Goal: Task Accomplishment & Management: Use online tool/utility

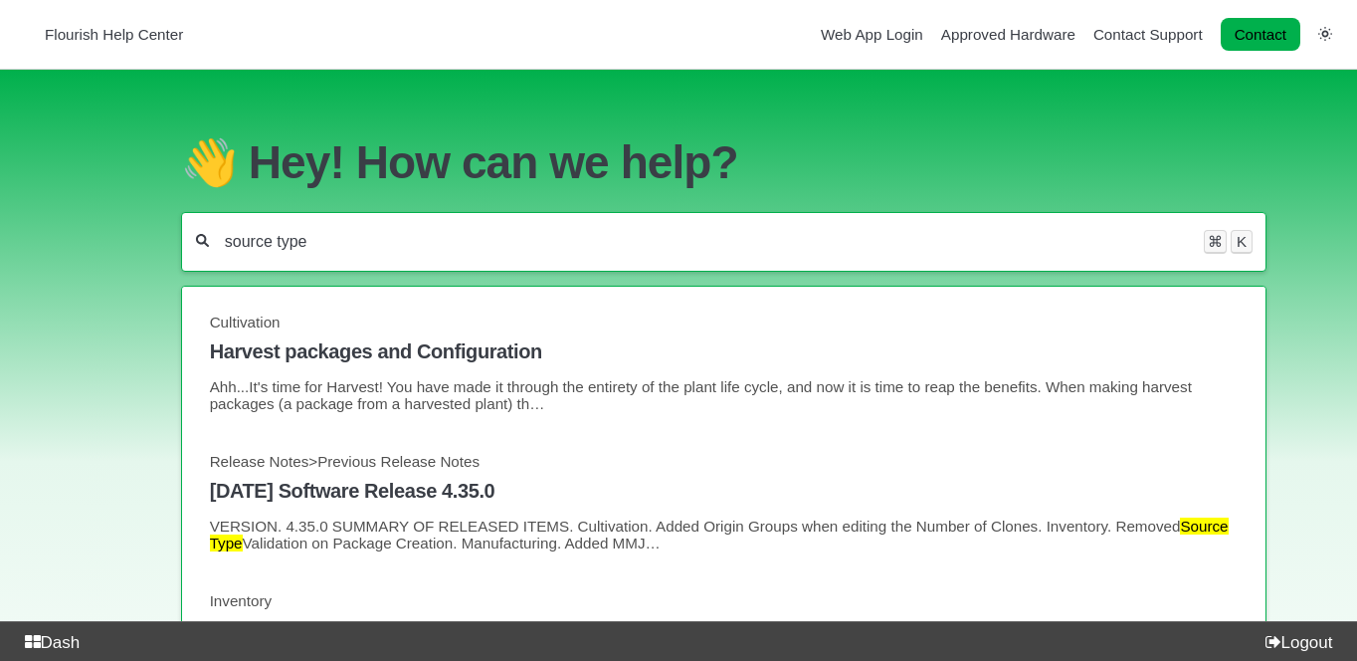
type input "source type"
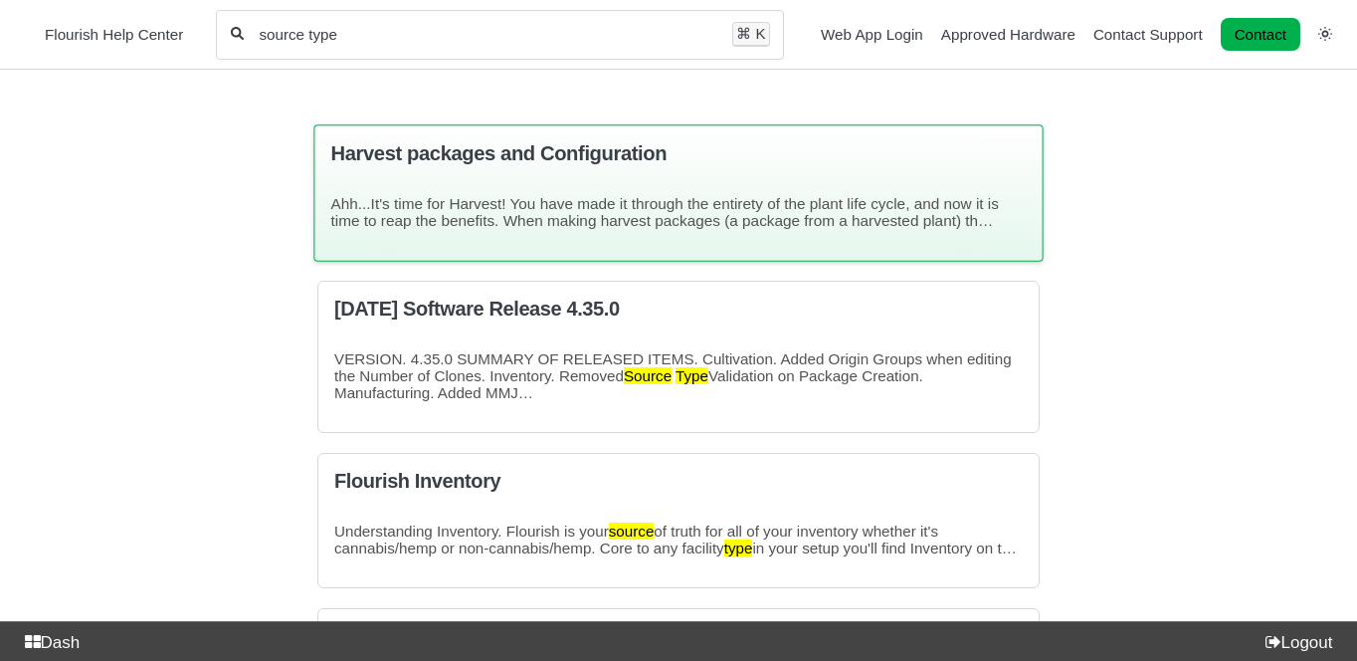
click at [692, 211] on p "Ahh...It's time for Harvest! You have made it through the entirety of the plant…" at bounding box center [677, 212] width 695 height 34
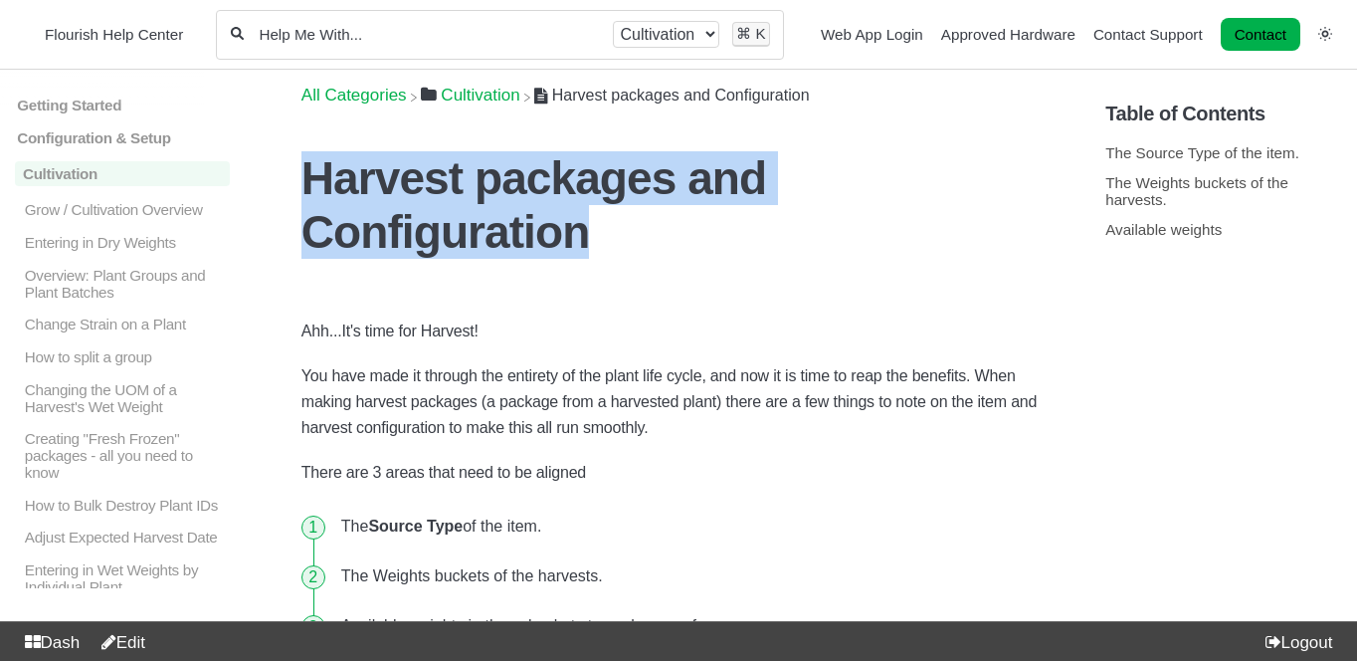
drag, startPoint x: 1038, startPoint y: 185, endPoint x: 276, endPoint y: 194, distance: 762.1
copy h1 "Harvest packages and Configuration"
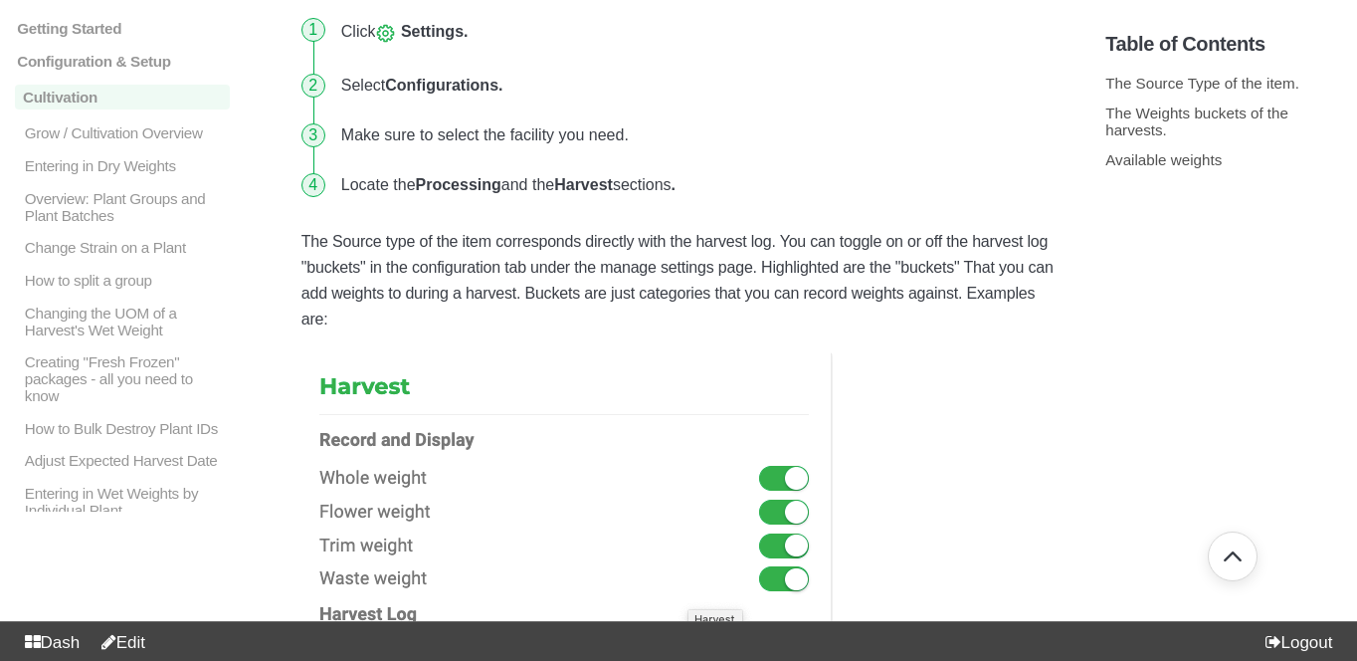
scroll to position [2068, 0]
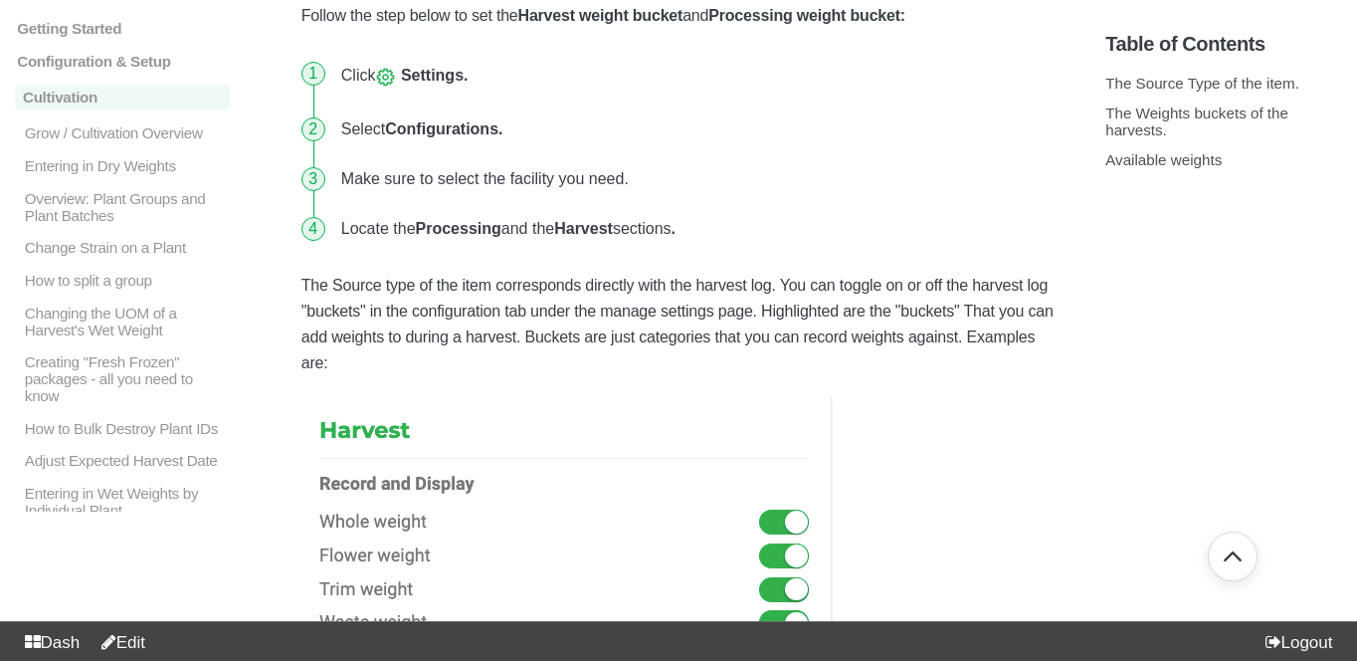
click at [145, 638] on link "Edit" at bounding box center [119, 642] width 53 height 19
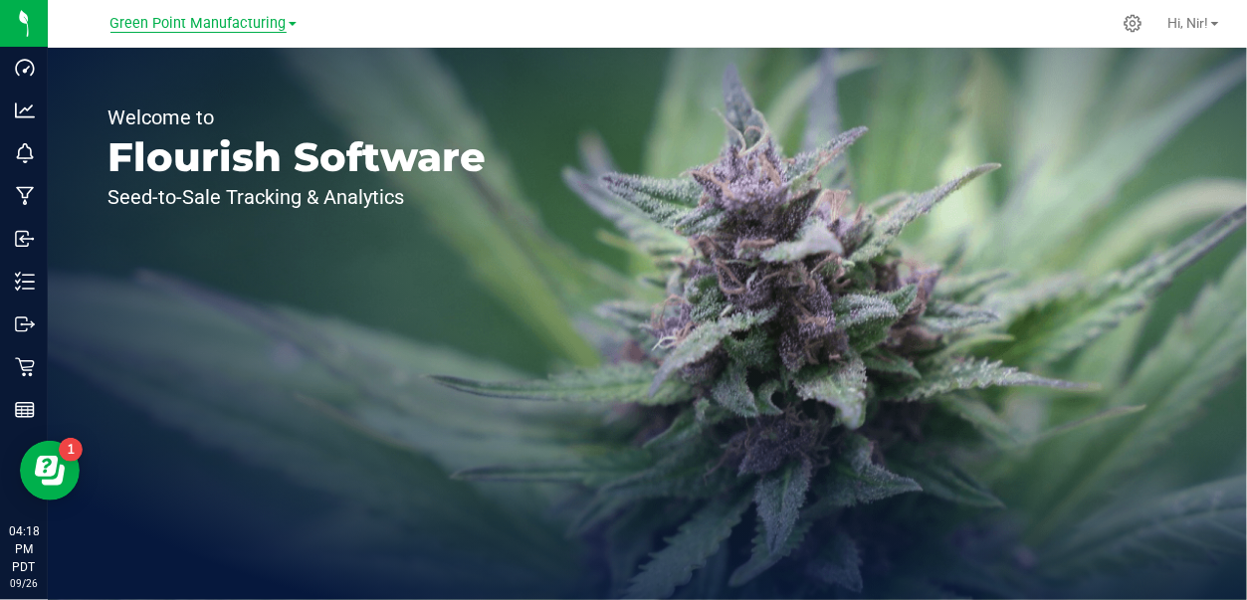
click at [216, 20] on span "Green Point Manufacturing" at bounding box center [198, 24] width 176 height 18
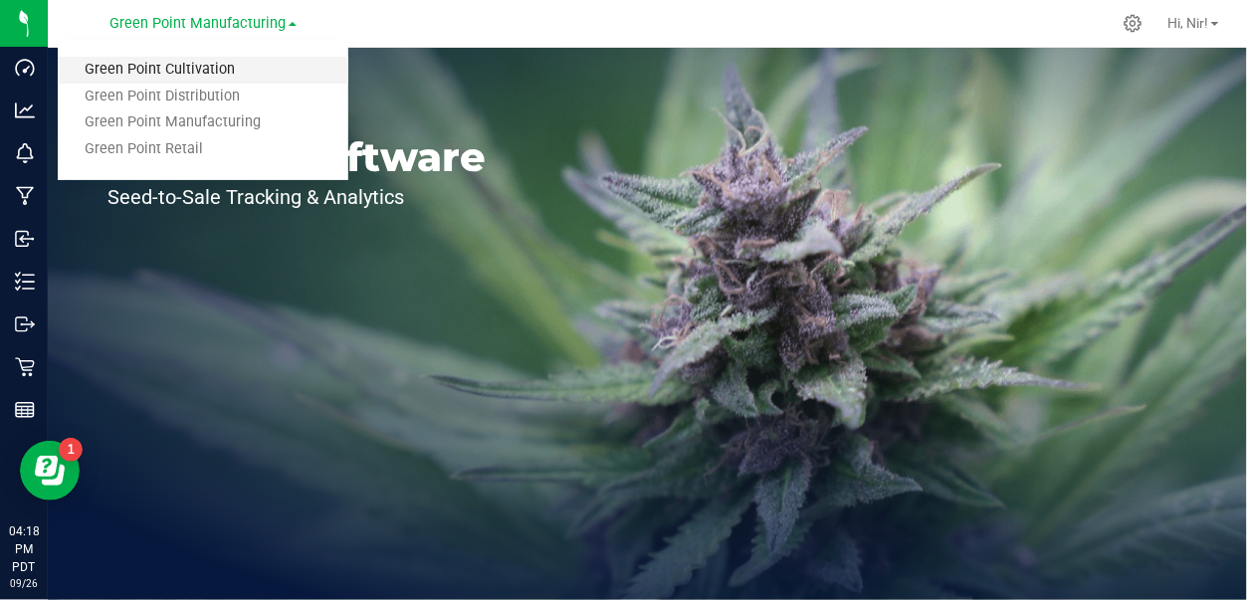
click at [214, 65] on link "Green Point Cultivation" at bounding box center [203, 70] width 291 height 27
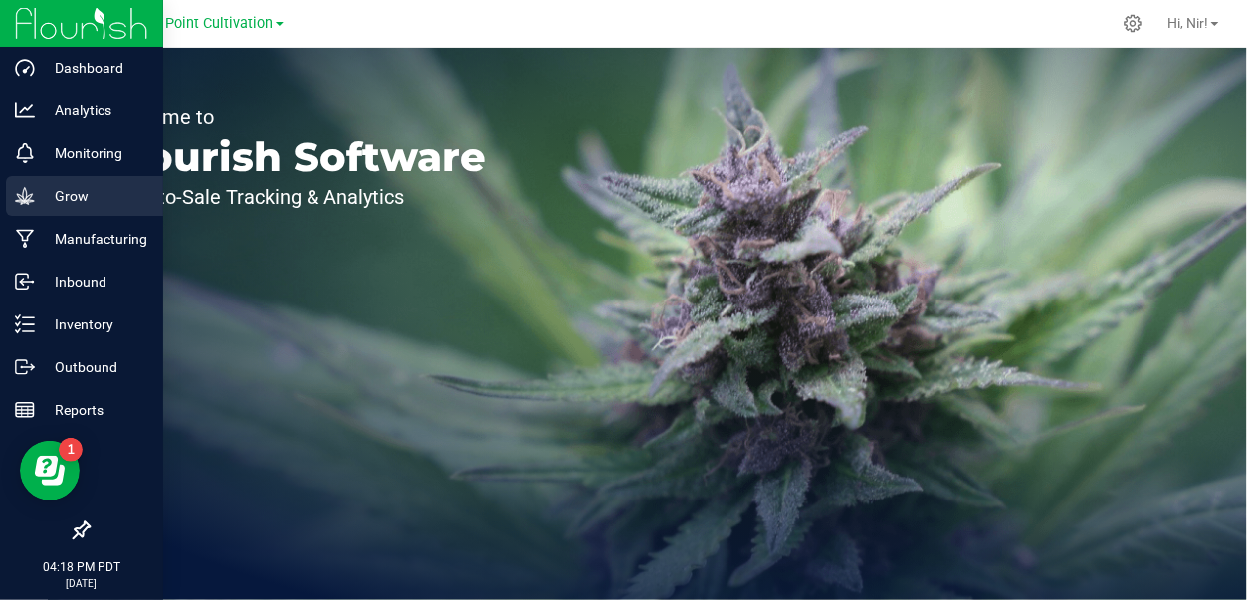
click at [16, 211] on div "Grow" at bounding box center [84, 196] width 157 height 40
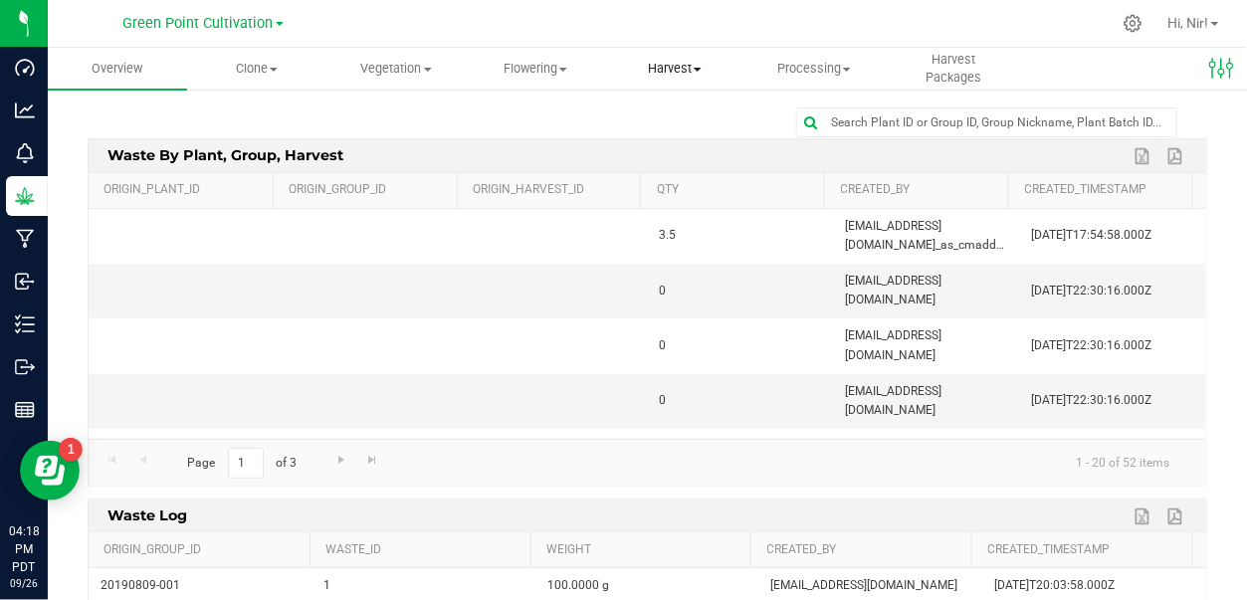
click at [652, 65] on span "Harvest" at bounding box center [674, 69] width 137 height 18
click at [663, 119] on span "Harvests" at bounding box center [660, 119] width 110 height 17
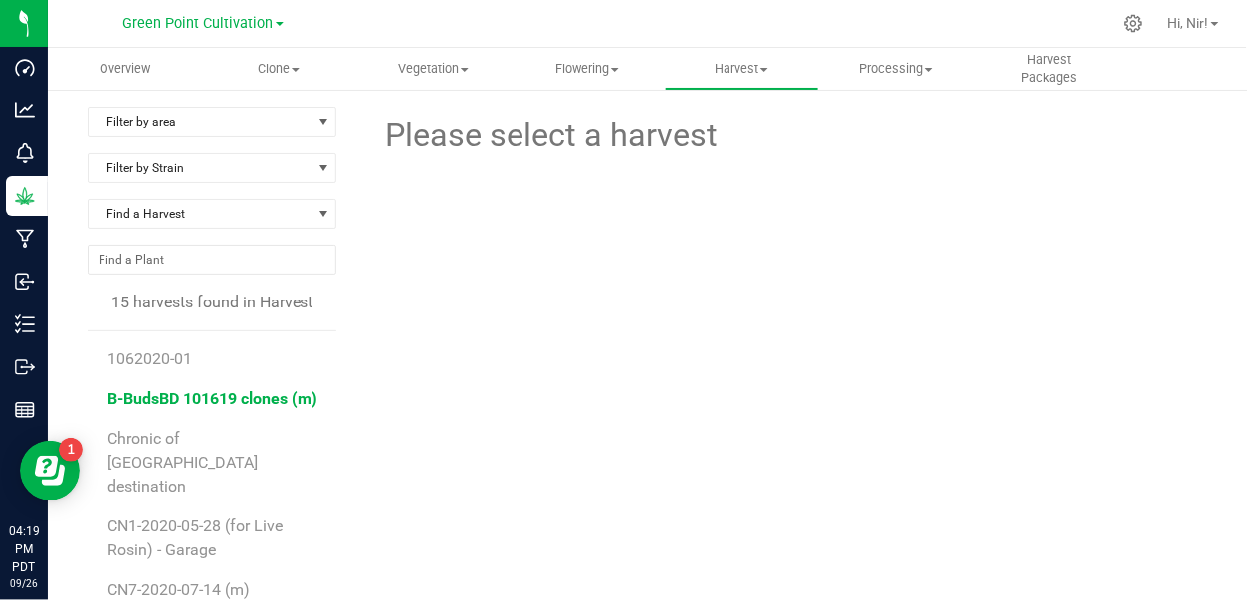
click at [224, 402] on span "B-BudsBD 101619 clones (m)" at bounding box center [212, 398] width 210 height 19
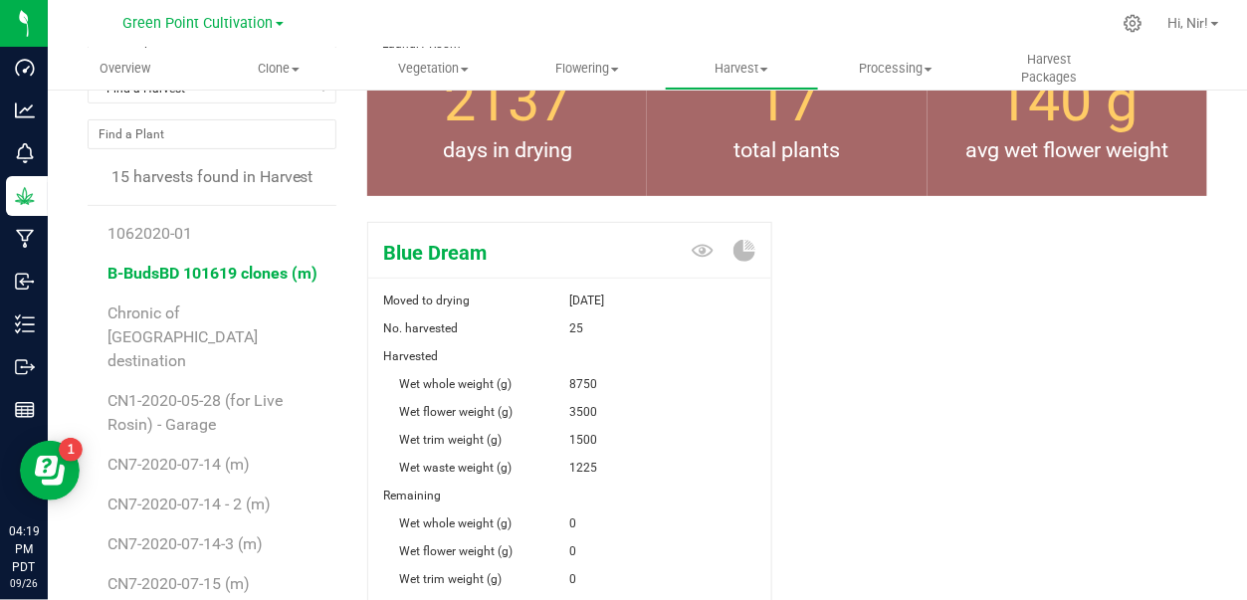
scroll to position [308, 0]
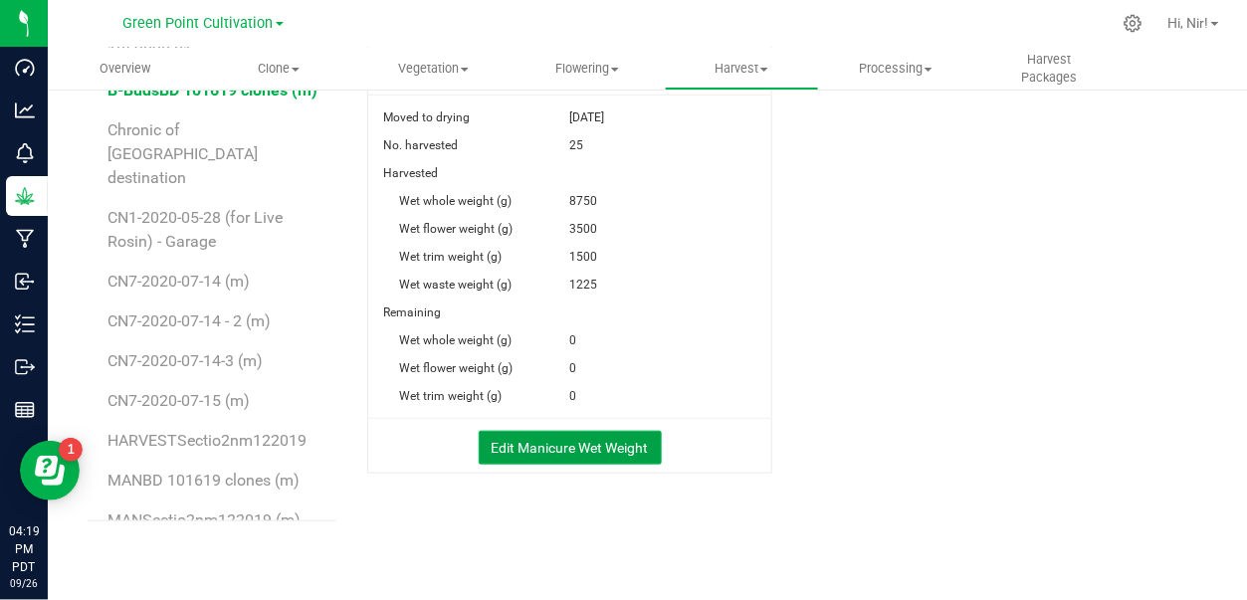
click at [531, 450] on button "Edit Manicure Wet Weight" at bounding box center [570, 448] width 183 height 34
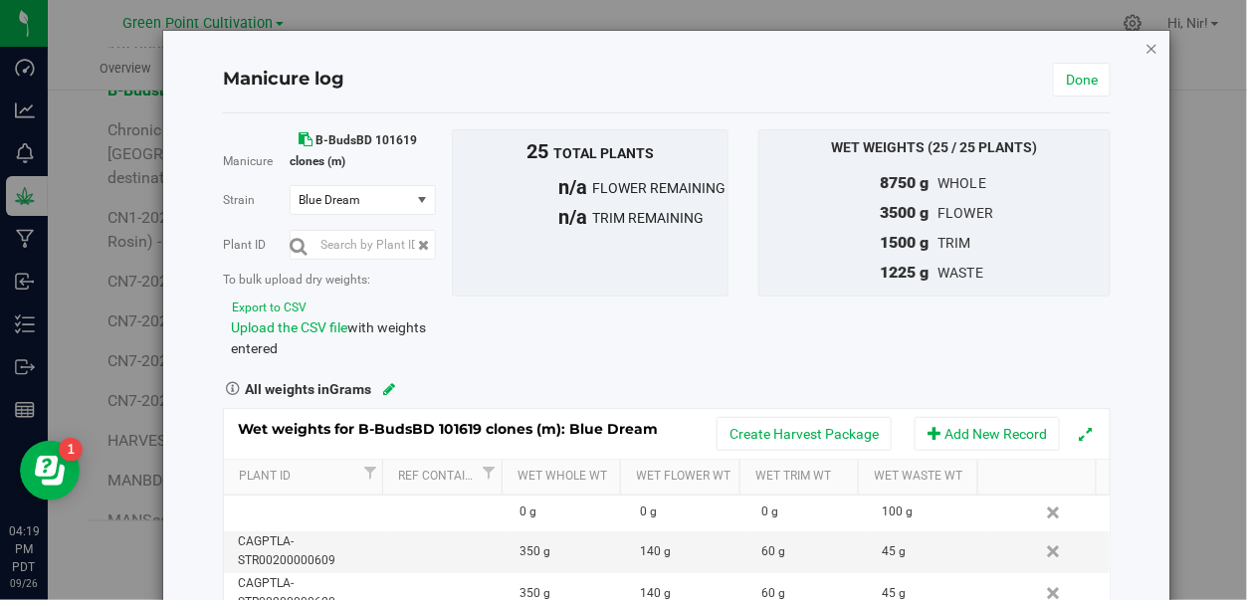
click at [1145, 50] on icon "button" at bounding box center [1152, 48] width 14 height 24
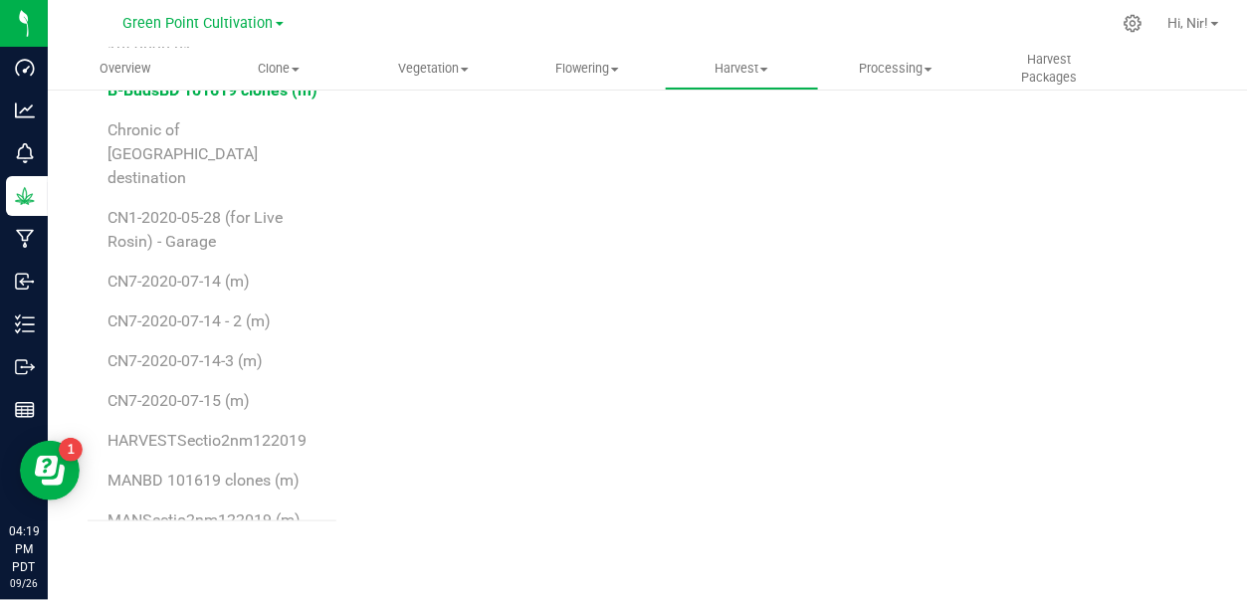
scroll to position [308, 0]
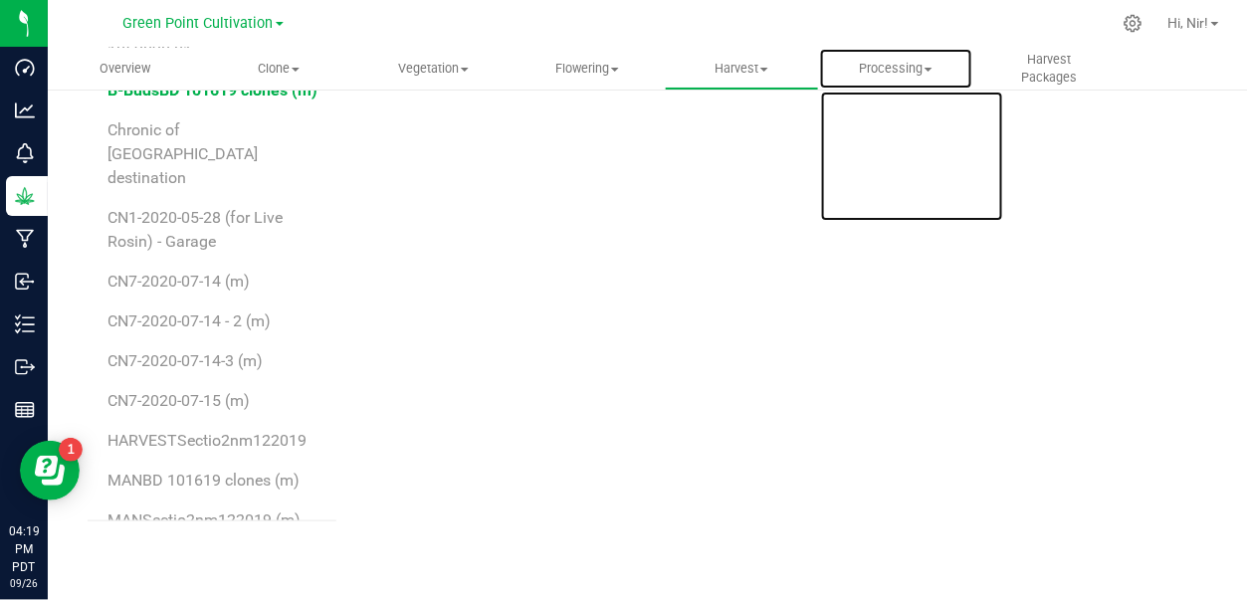
click at [889, 68] on span "Processing" at bounding box center [896, 69] width 152 height 18
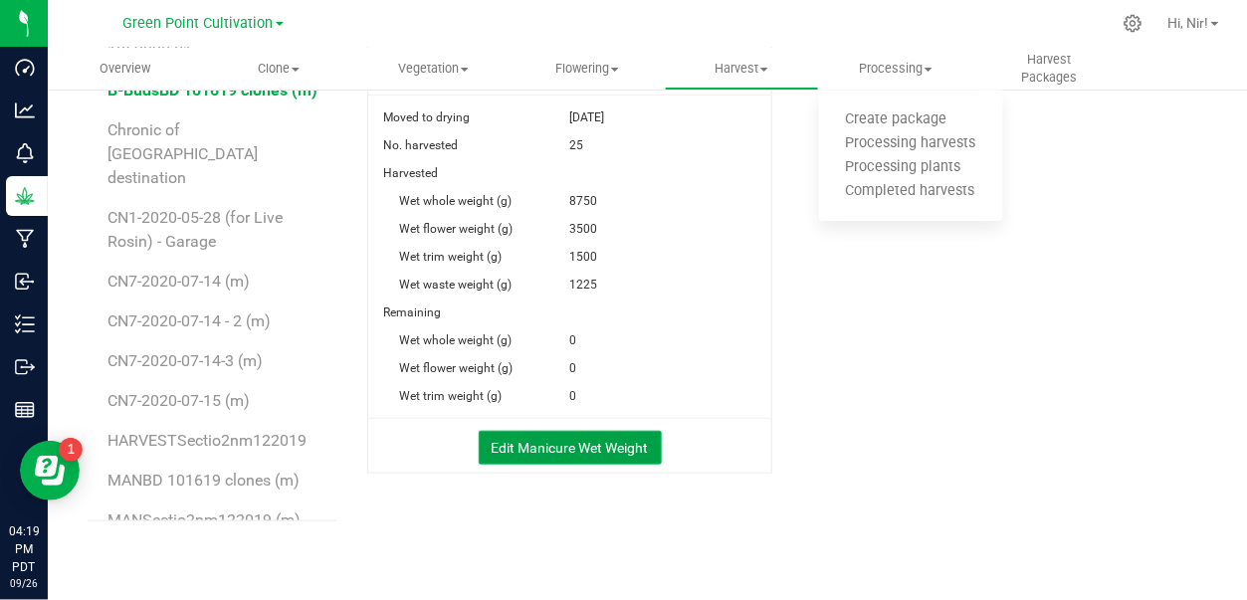
click at [610, 458] on button "Edit Manicure Wet Weight" at bounding box center [570, 448] width 183 height 34
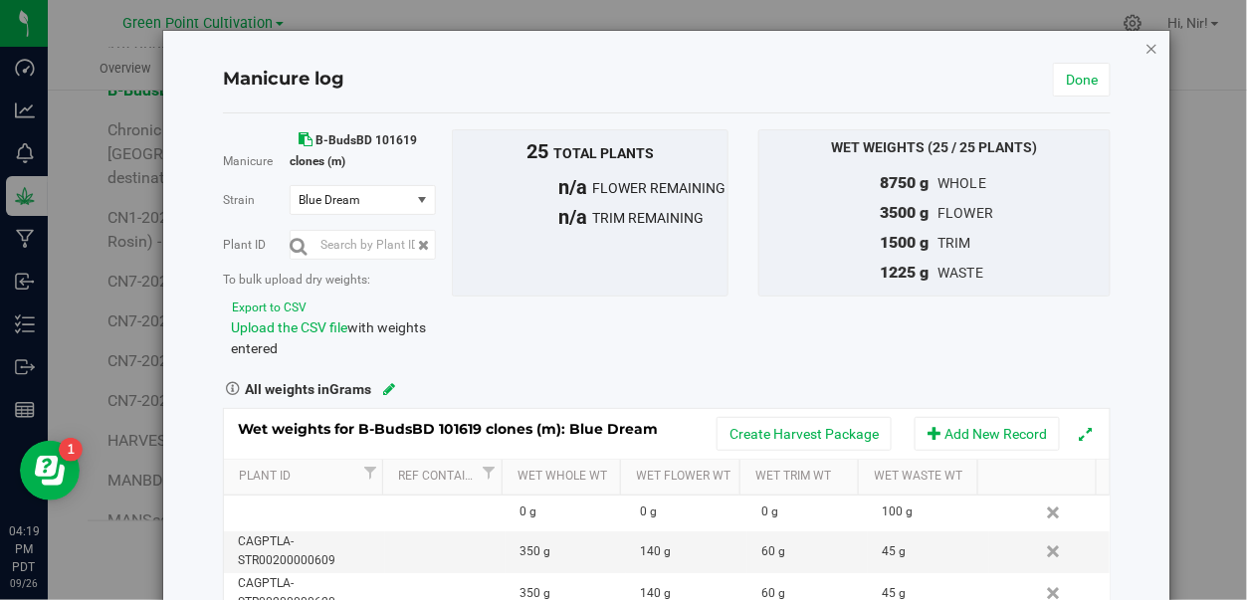
click at [1145, 50] on icon "button" at bounding box center [1152, 48] width 14 height 24
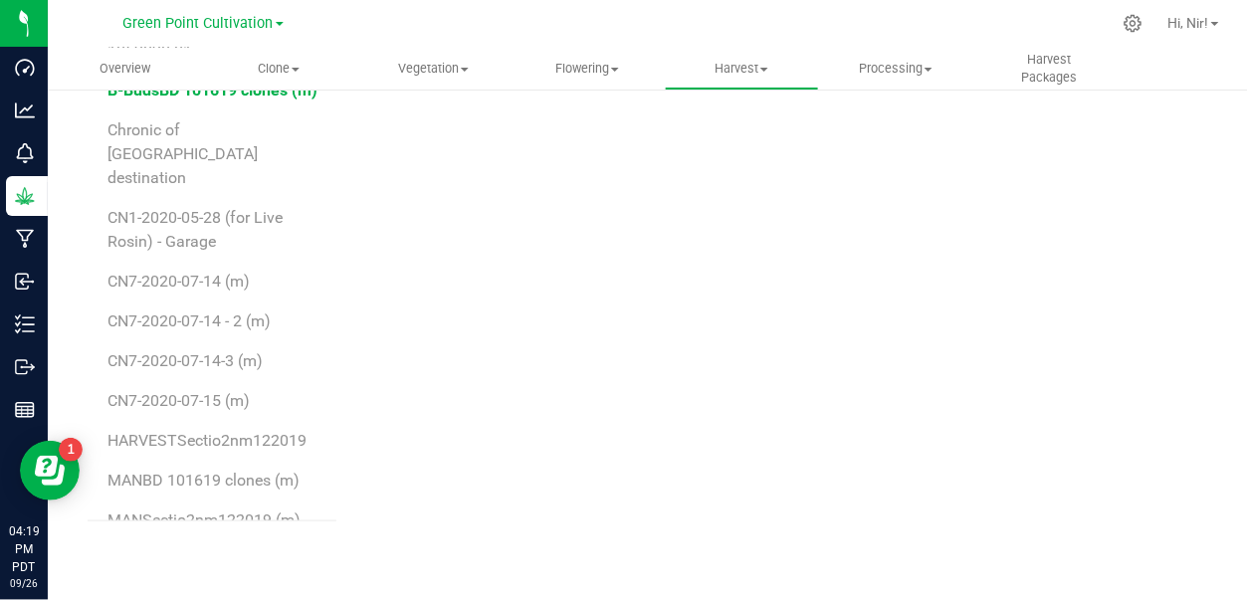
scroll to position [308, 0]
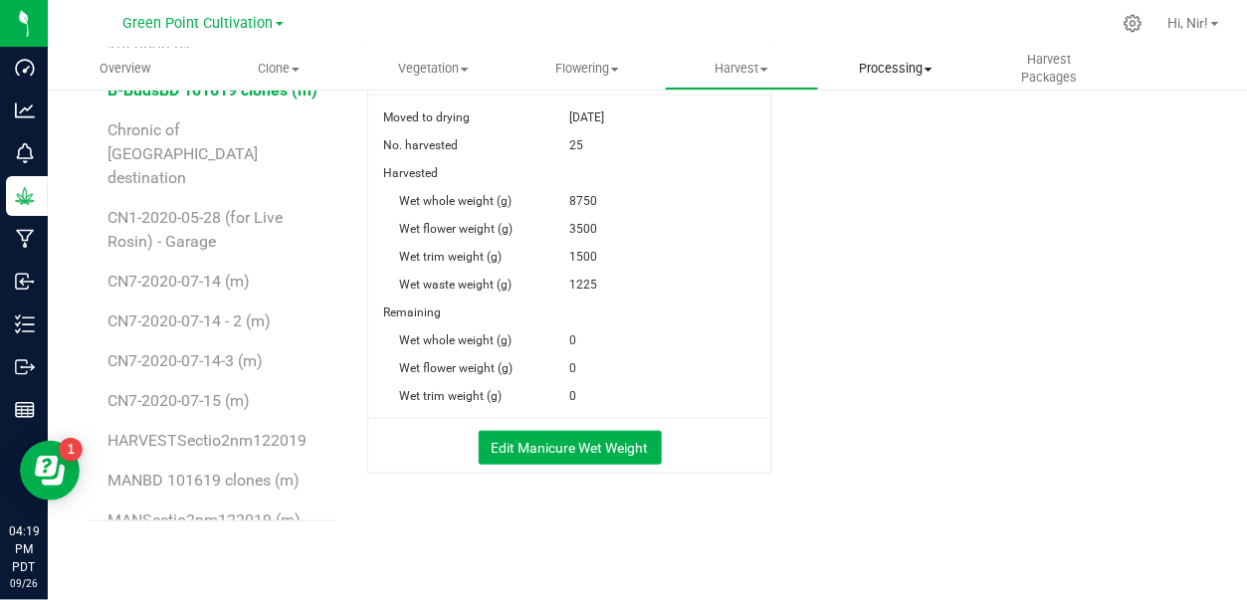
click at [892, 74] on span "Processing" at bounding box center [896, 69] width 152 height 18
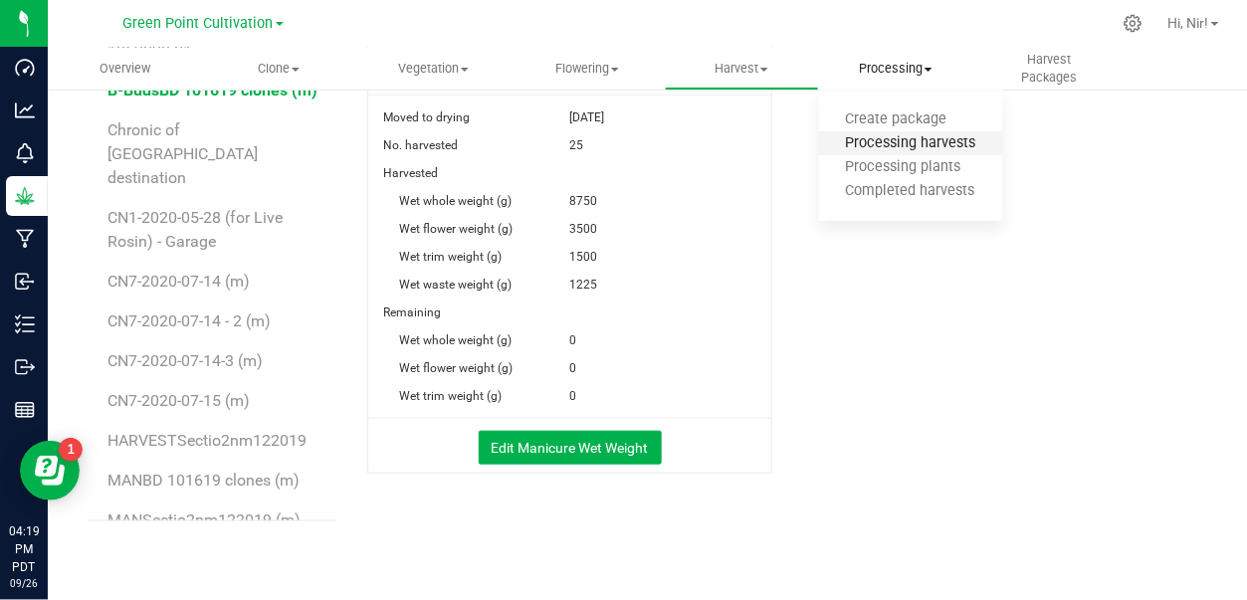
click at [887, 144] on span "Processing harvests" at bounding box center [911, 143] width 184 height 17
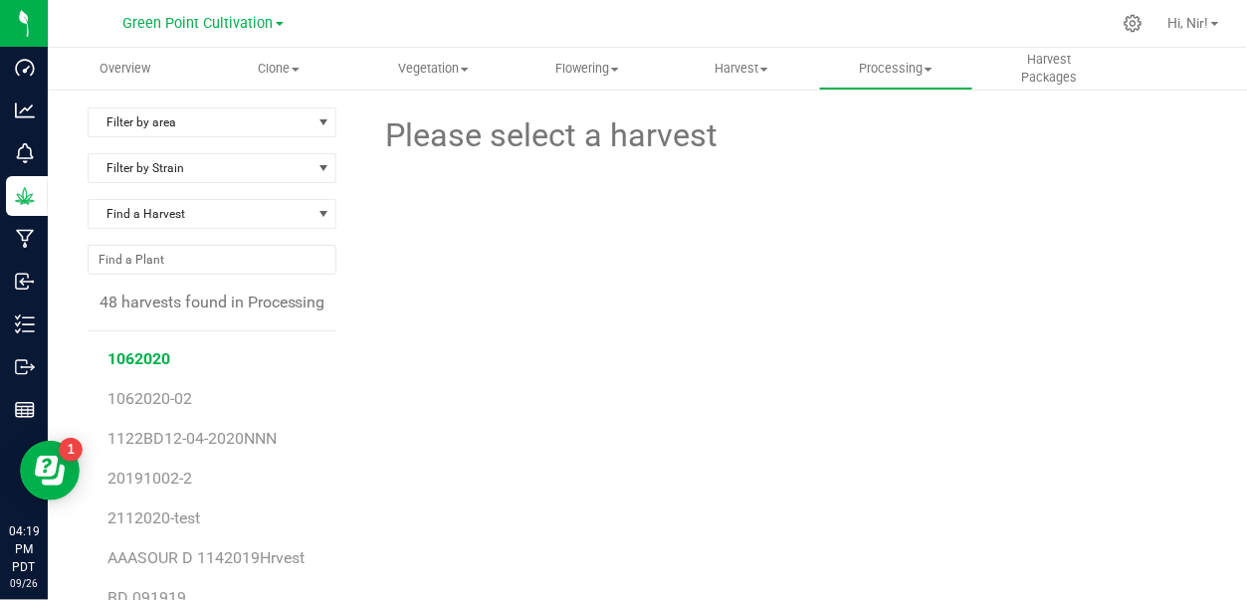
click at [140, 362] on span "1062020" at bounding box center [138, 358] width 63 height 19
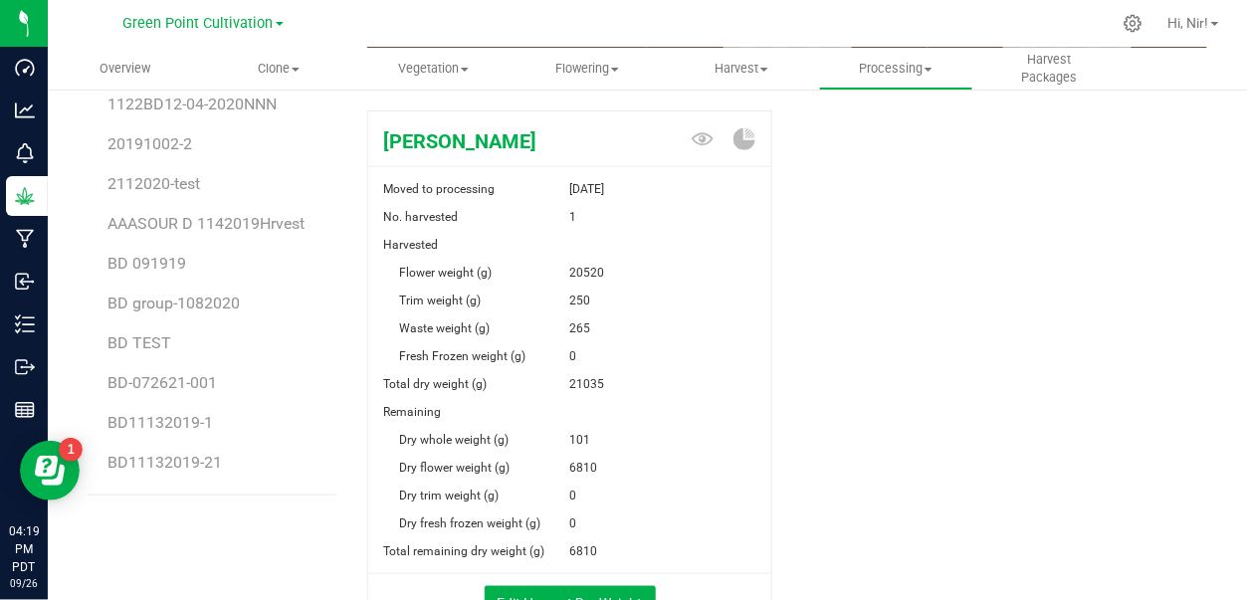
scroll to position [477, 0]
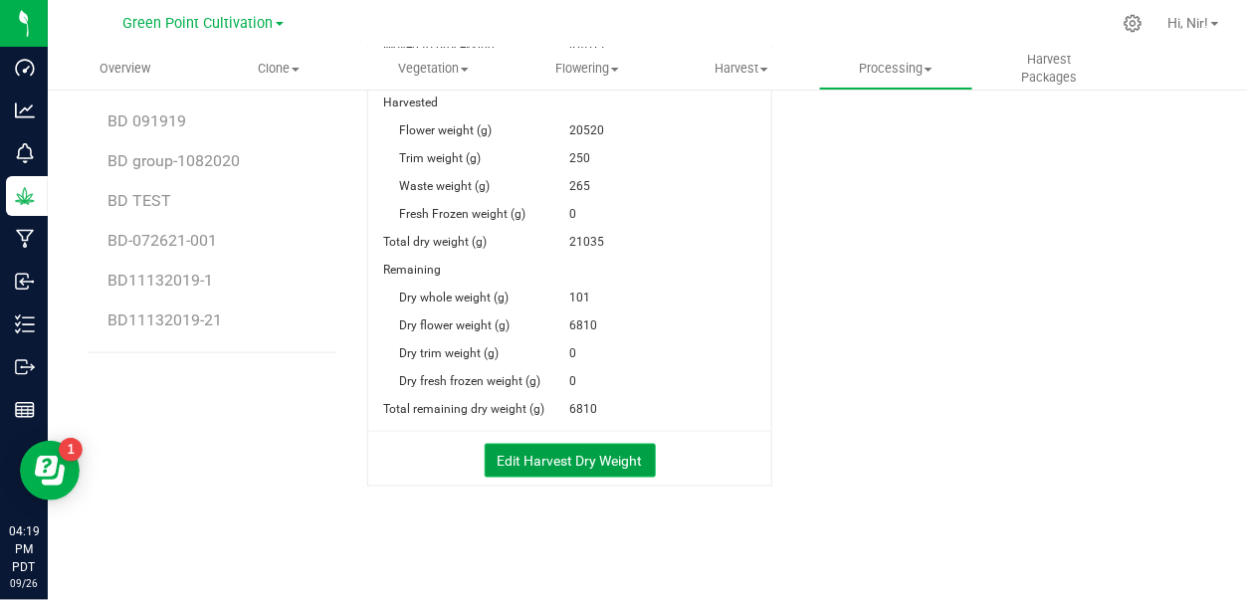
click at [543, 456] on button "Edit Harvest Dry Weight" at bounding box center [570, 461] width 171 height 34
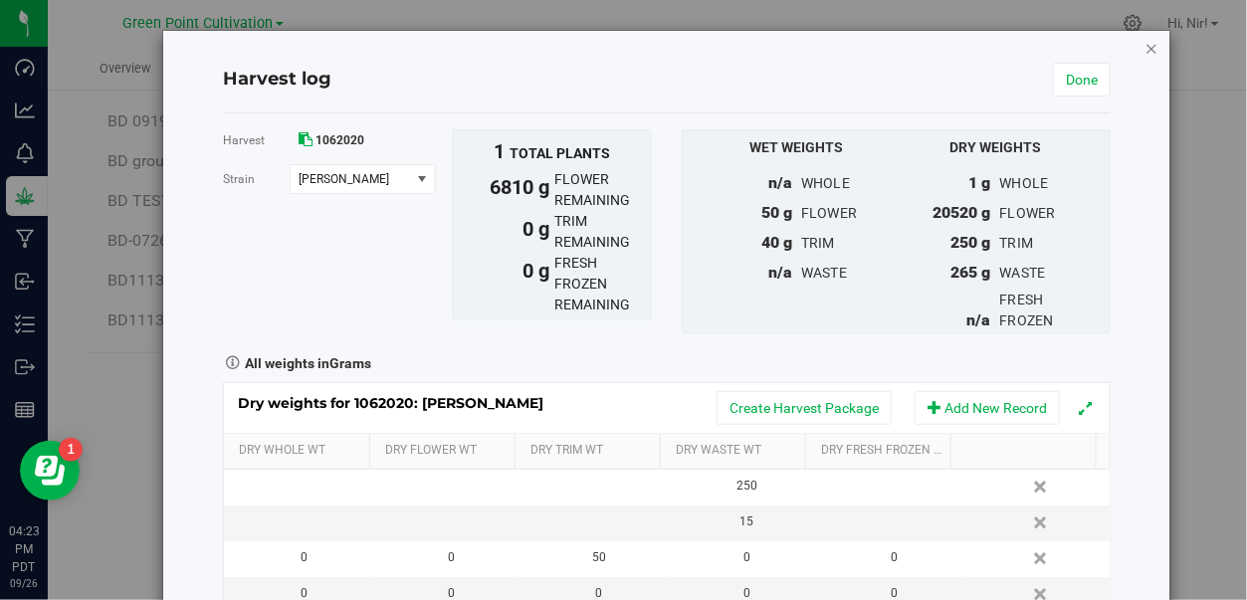
click at [1145, 45] on icon "button" at bounding box center [1152, 48] width 14 height 24
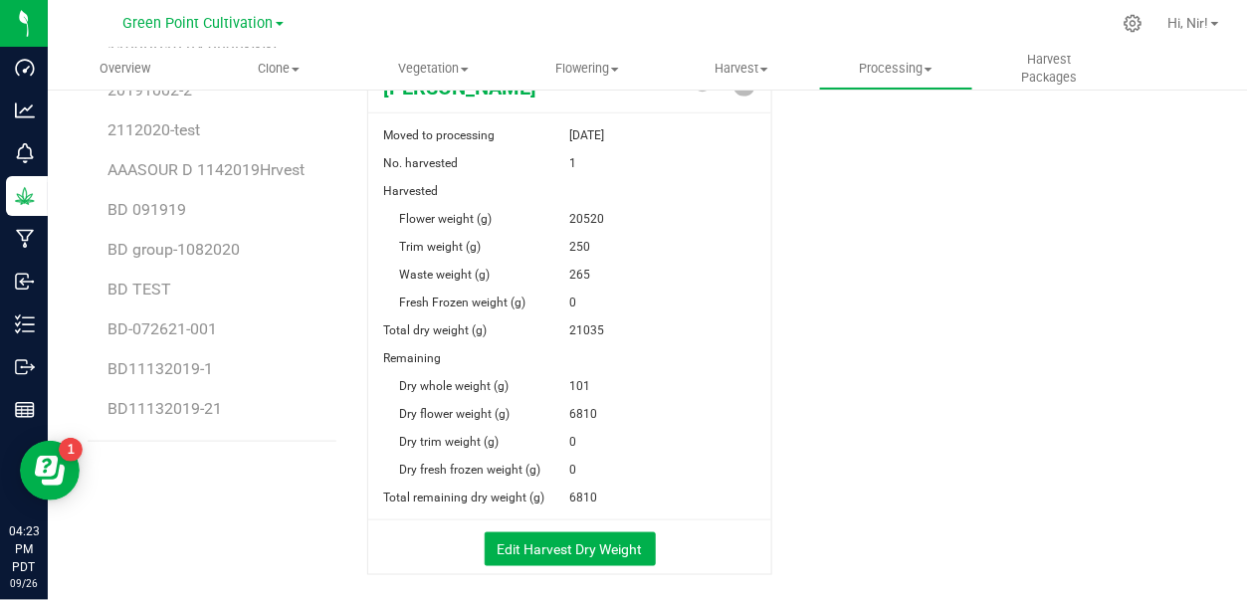
scroll to position [390, 0]
click at [603, 540] on button "Edit Harvest Dry Weight" at bounding box center [570, 547] width 171 height 34
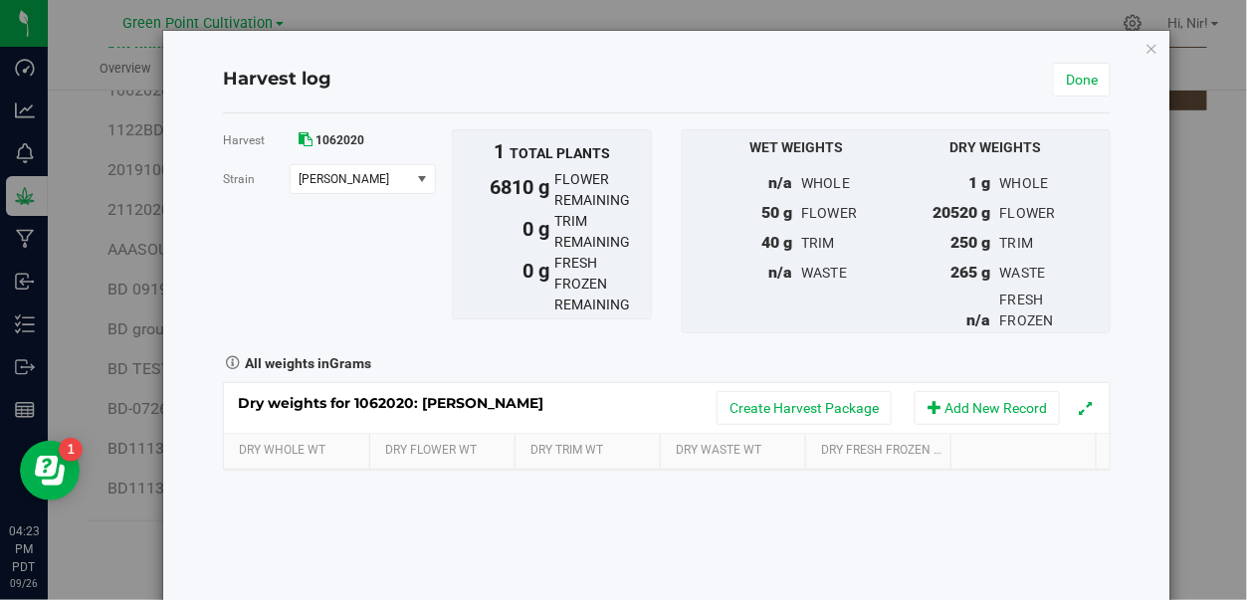
scroll to position [390, 0]
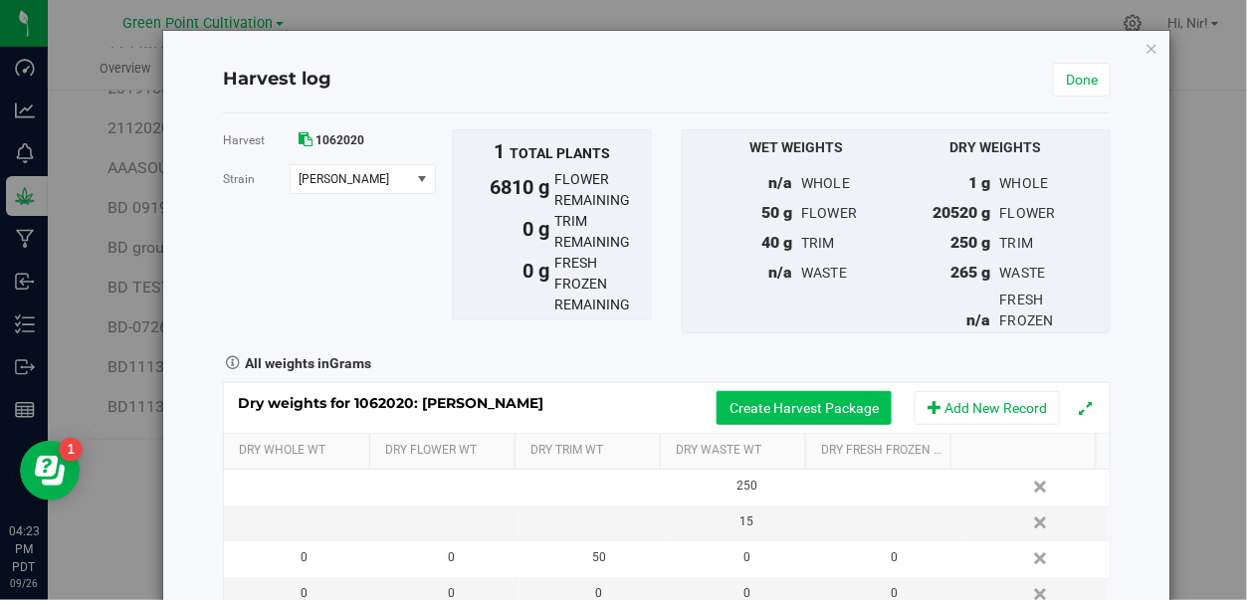
click at [779, 425] on button "Create Harvest Package" at bounding box center [803, 408] width 175 height 34
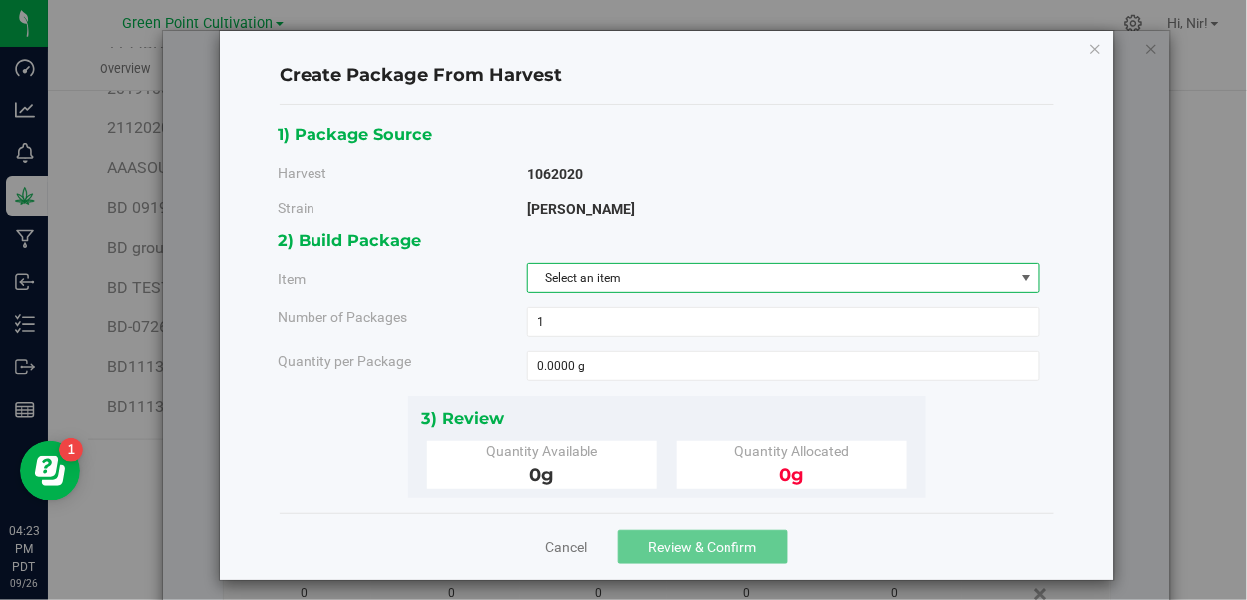
click at [687, 278] on span "Select an item" at bounding box center [771, 278] width 486 height 28
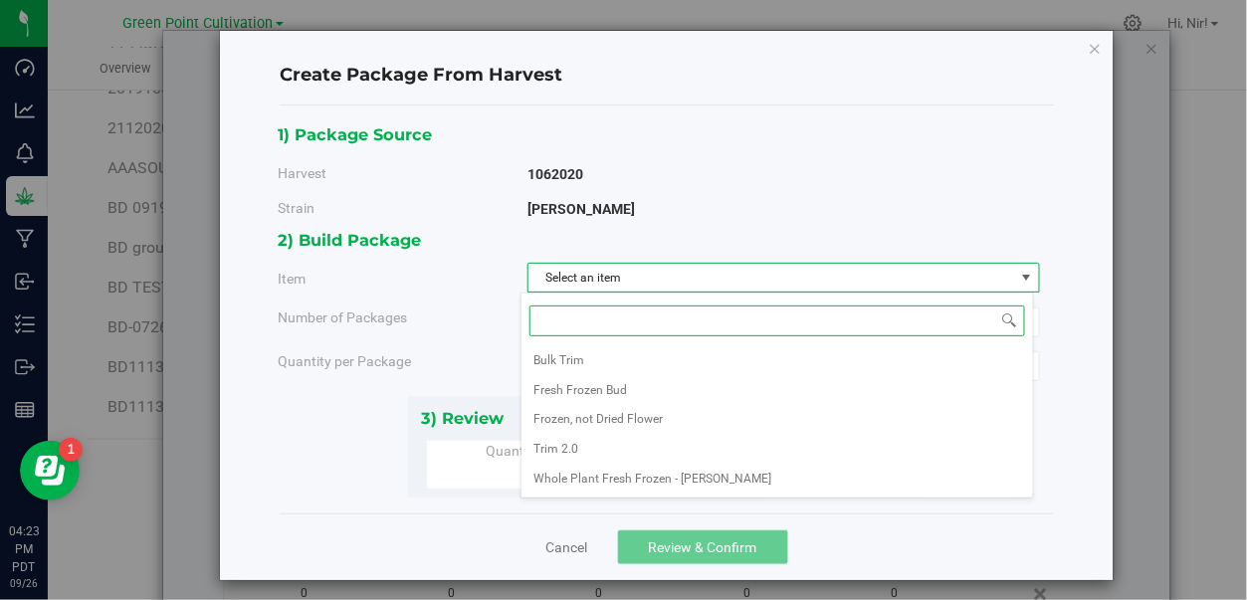
scroll to position [9, 0]
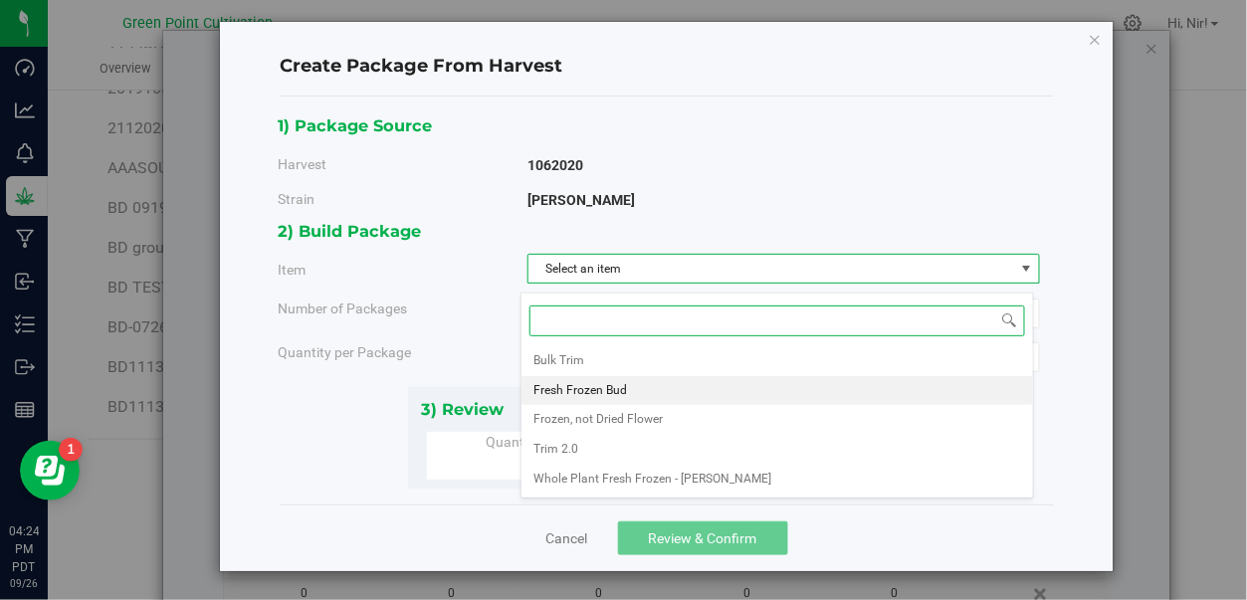
click at [667, 393] on li "Fresh Frozen Bud" at bounding box center [776, 391] width 511 height 30
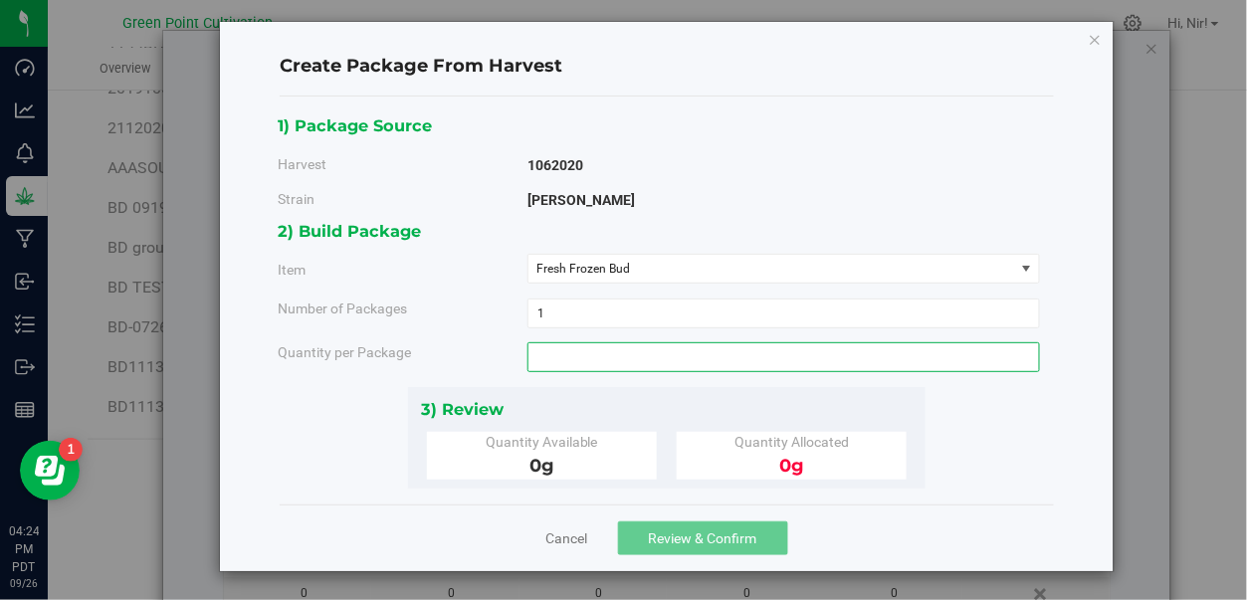
click at [633, 366] on span at bounding box center [783, 357] width 513 height 30
type input "10"
type input "10.0000 g"
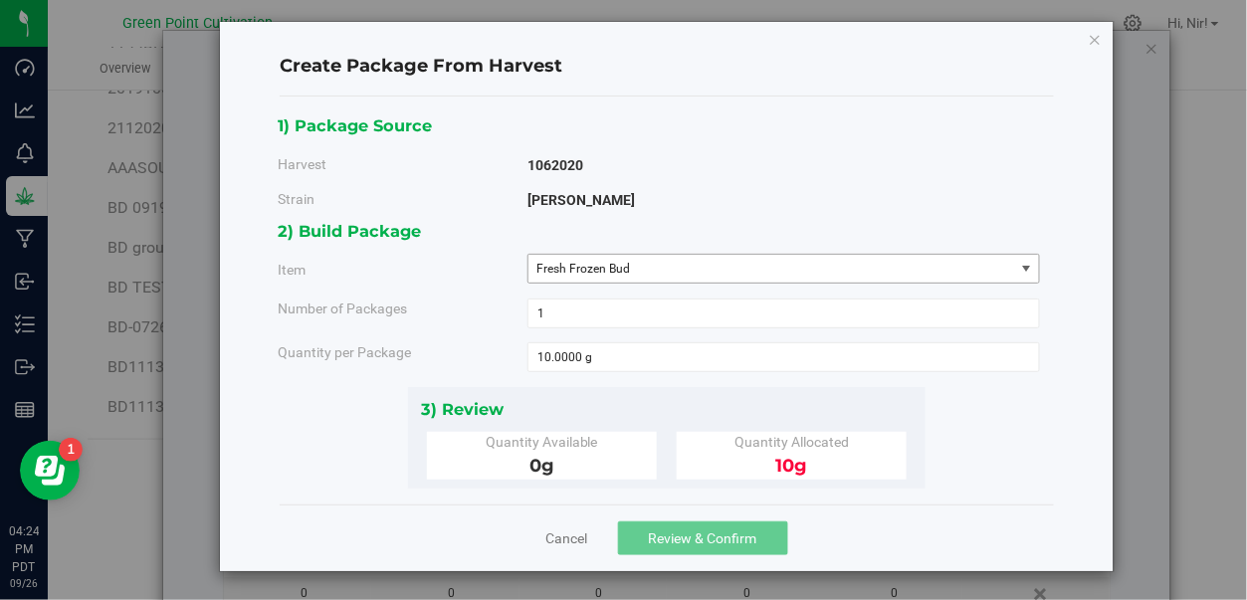
click at [1019, 268] on span "select" at bounding box center [1027, 269] width 16 height 16
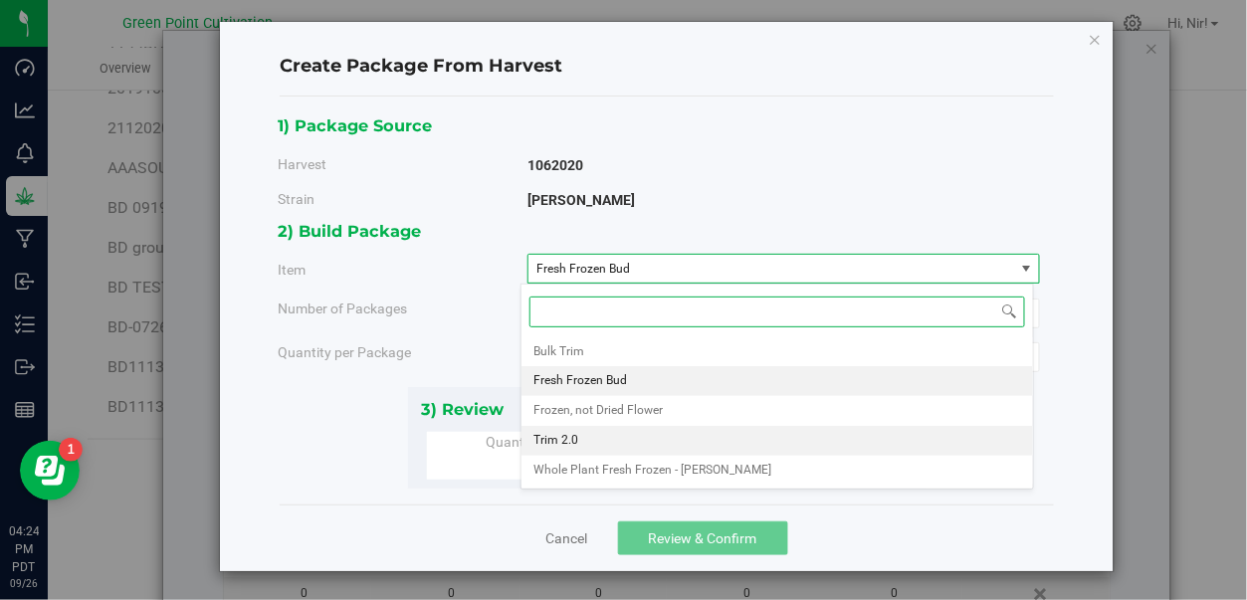
click at [593, 435] on li "Trim 2.0" at bounding box center [776, 441] width 511 height 30
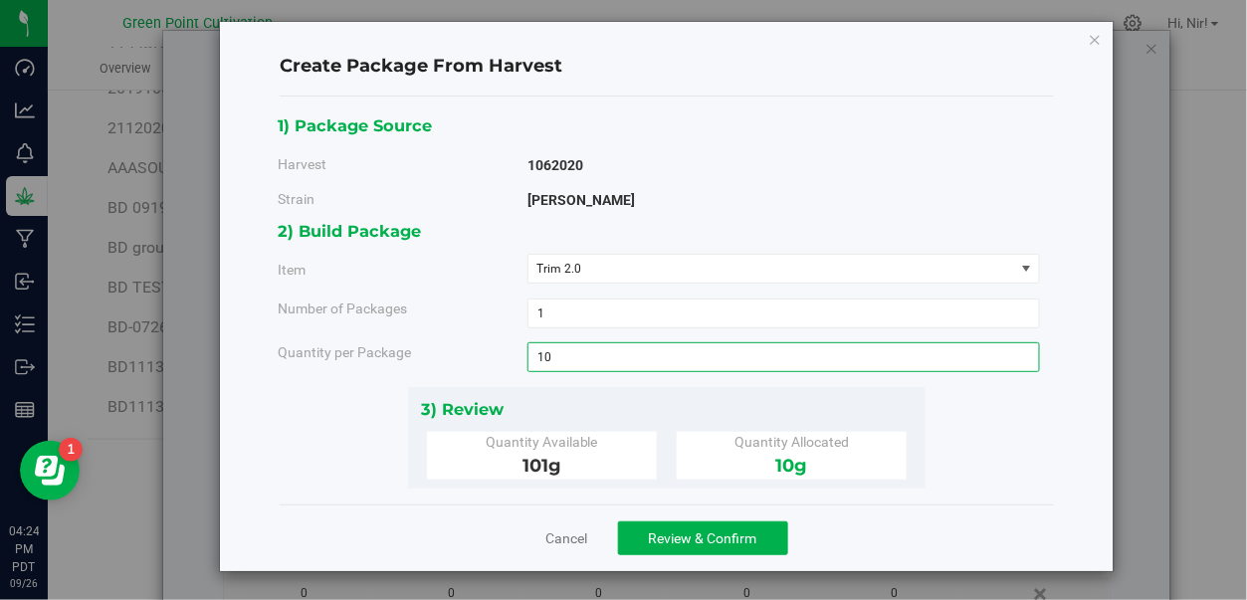
click at [608, 362] on span "10.0000 g 10" at bounding box center [783, 357] width 513 height 30
click at [563, 531] on link "Cancel" at bounding box center [567, 538] width 42 height 20
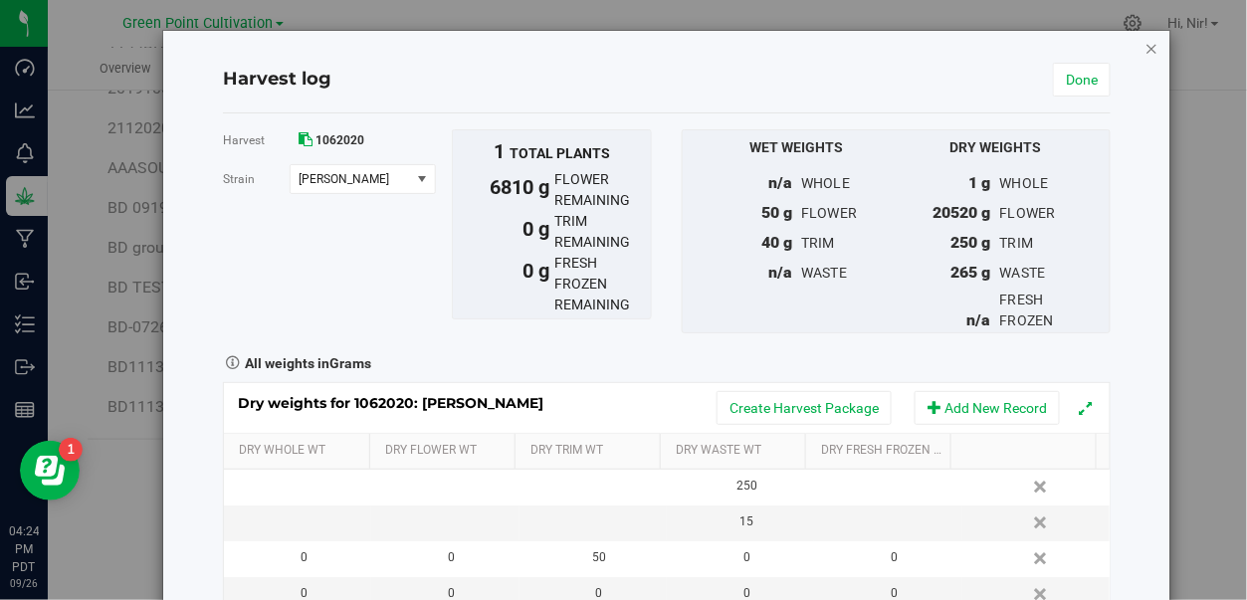
click at [1145, 53] on icon "button" at bounding box center [1152, 48] width 14 height 24
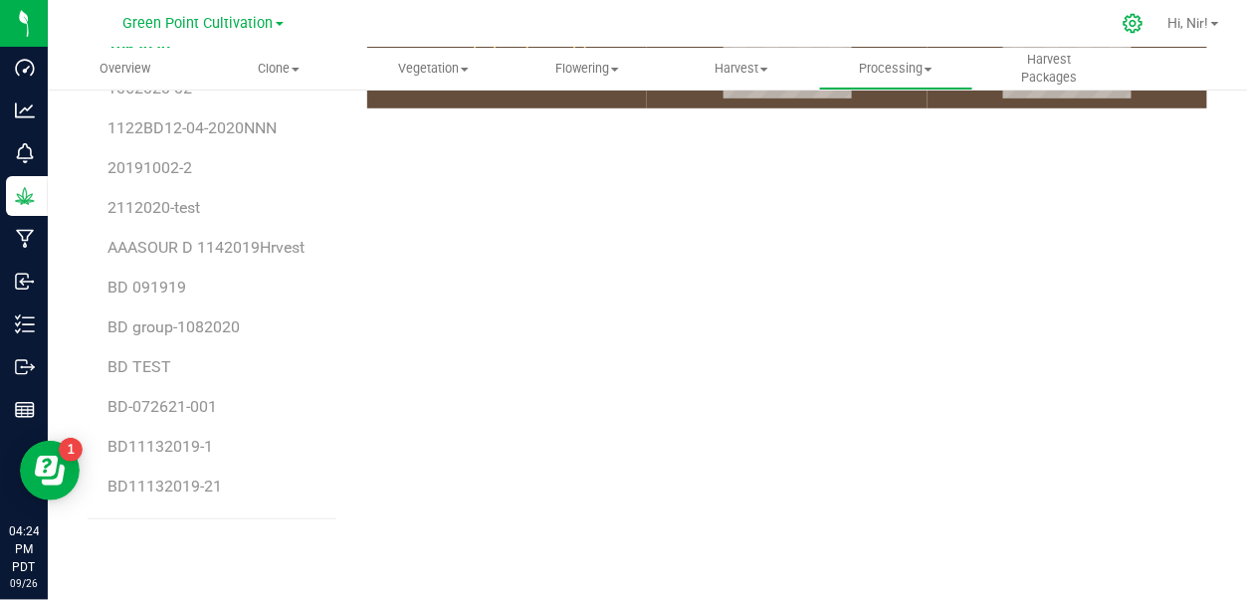
scroll to position [390, 0]
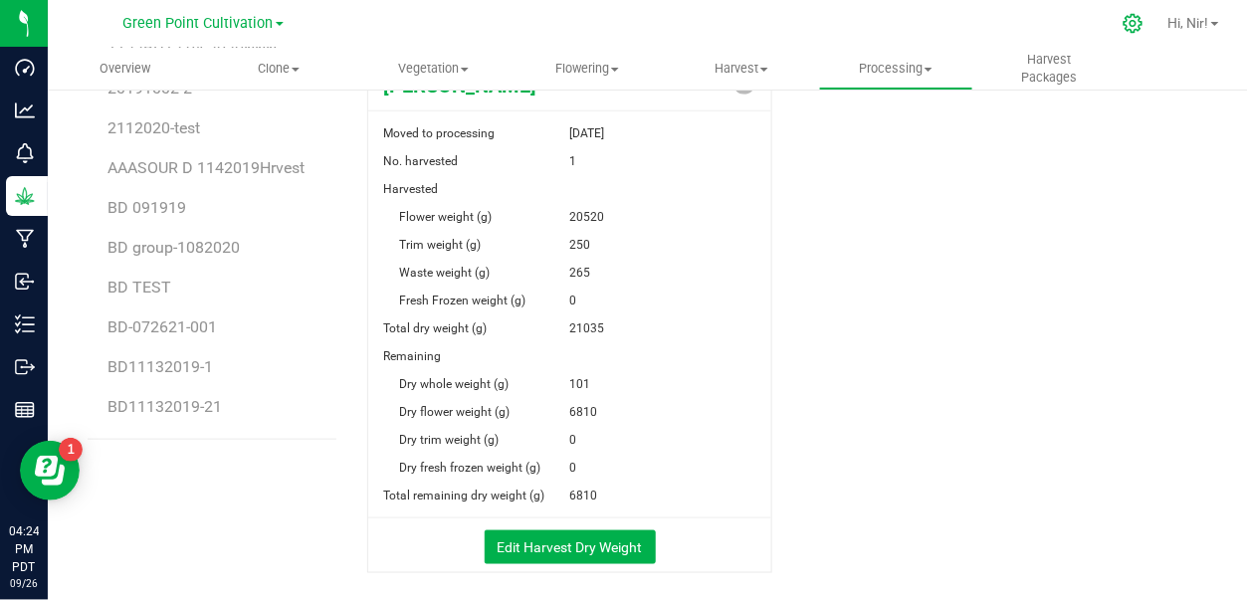
click at [1136, 23] on icon at bounding box center [1132, 23] width 21 height 21
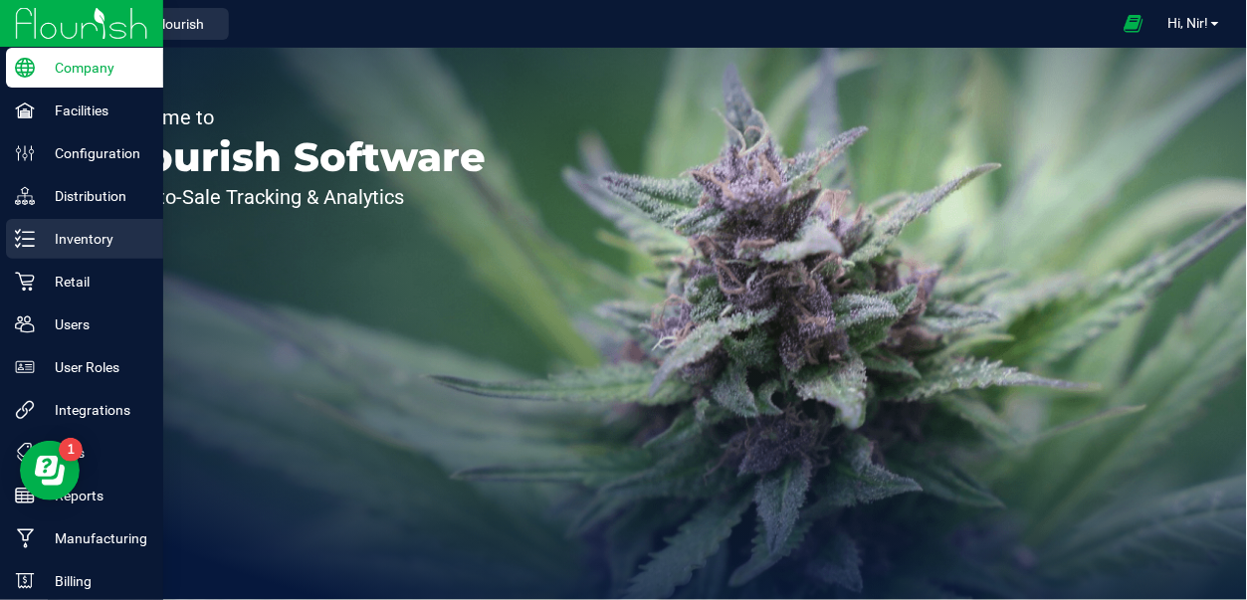
click at [82, 228] on p "Inventory" at bounding box center [94, 239] width 119 height 24
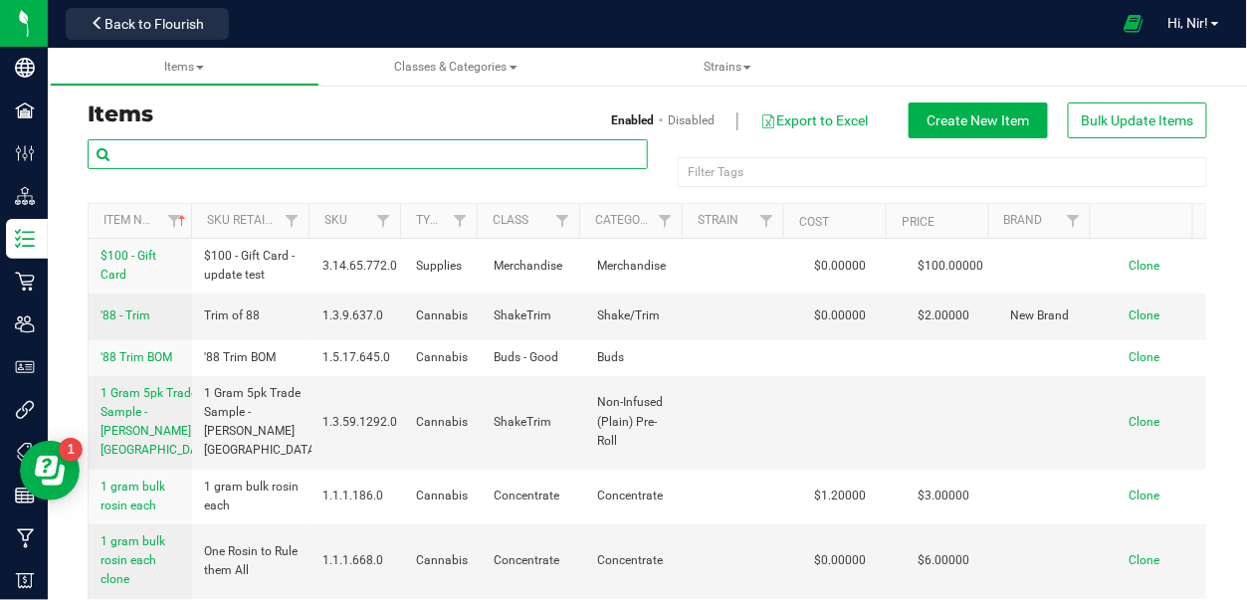
click at [344, 159] on input "text" at bounding box center [368, 154] width 560 height 30
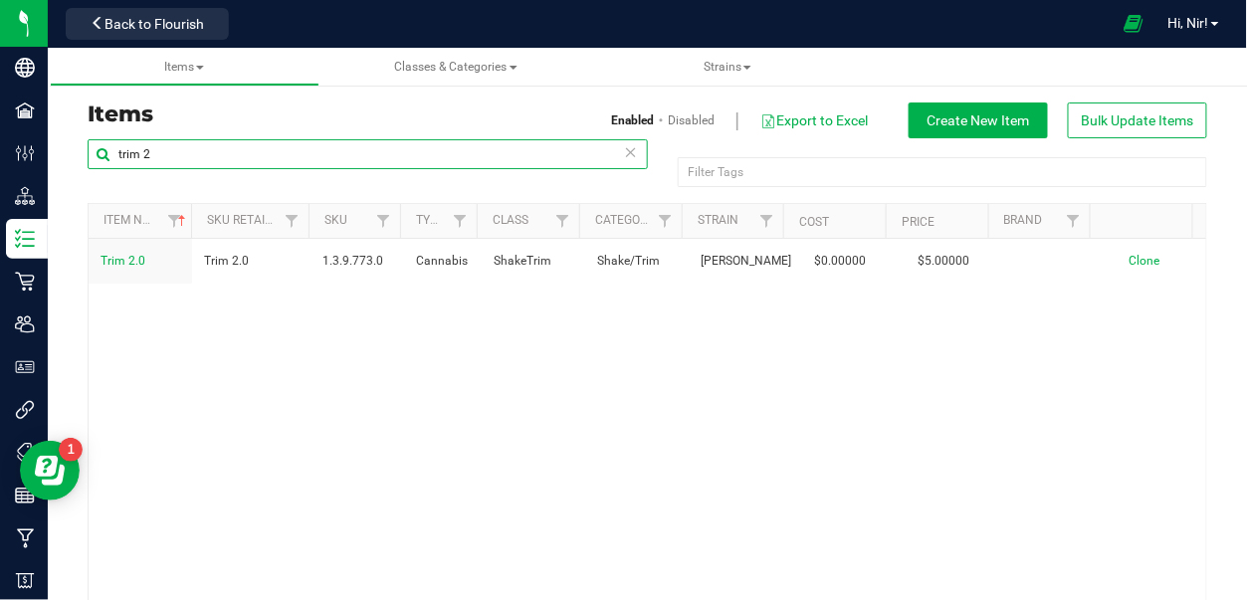
type input "trim 2"
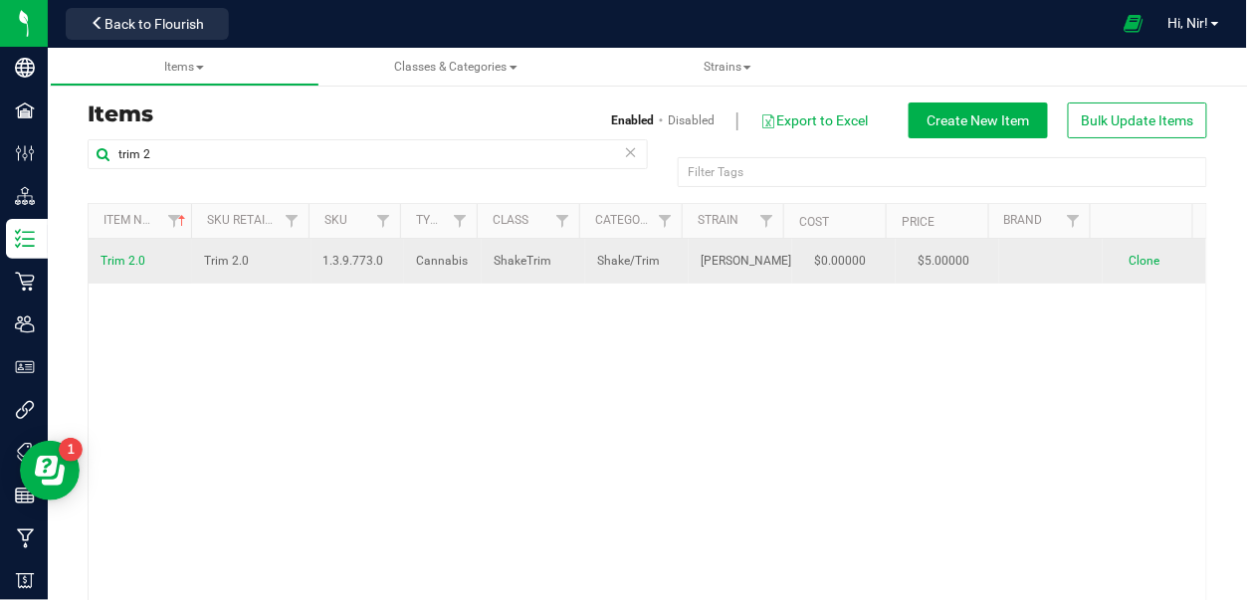
click at [1128, 263] on span "Clone" at bounding box center [1143, 261] width 31 height 14
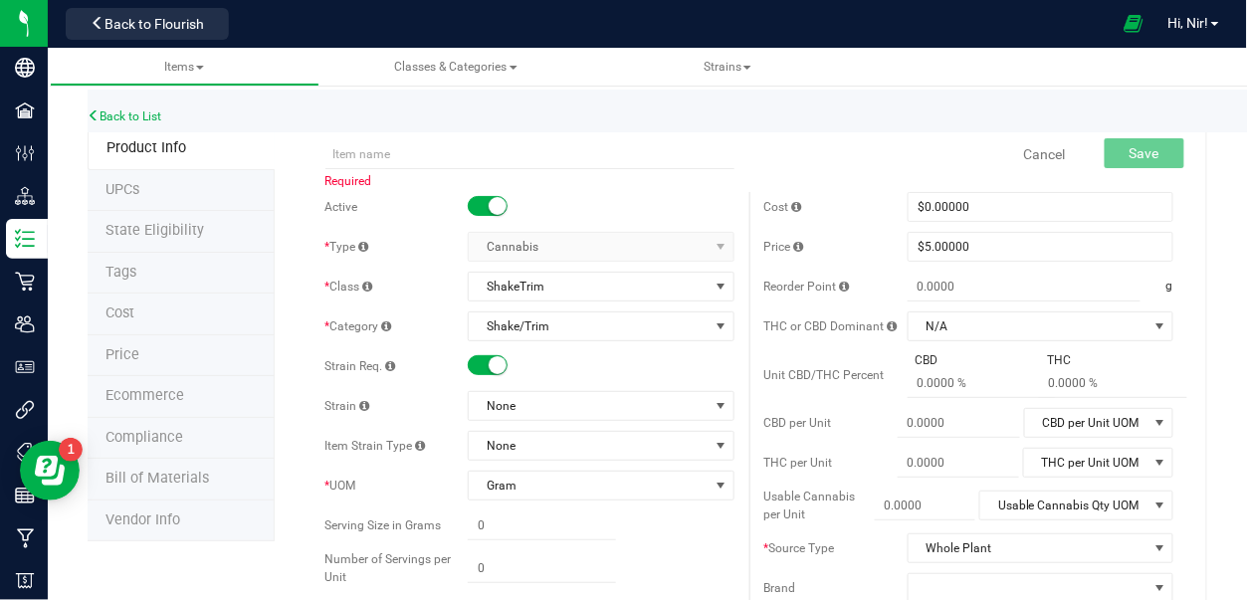
click at [474, 368] on span at bounding box center [488, 365] width 40 height 20
click at [406, 147] on input "text" at bounding box center [529, 154] width 409 height 30
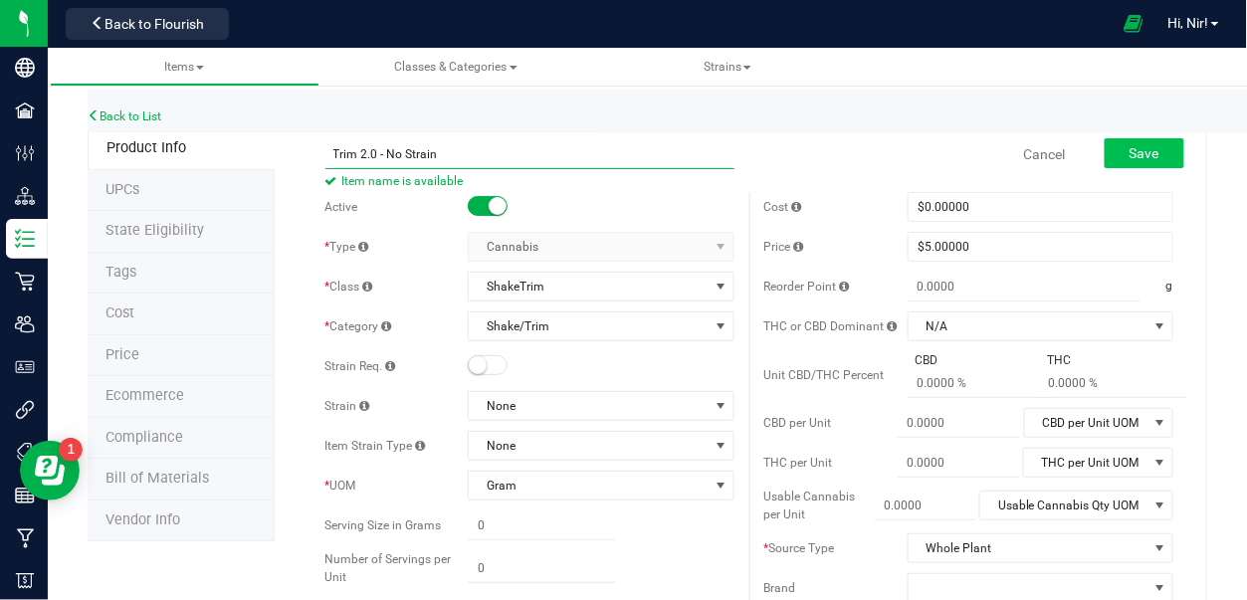
type input "Trim 2.0 - No Strain"
click at [1130, 151] on span "Save" at bounding box center [1144, 153] width 30 height 16
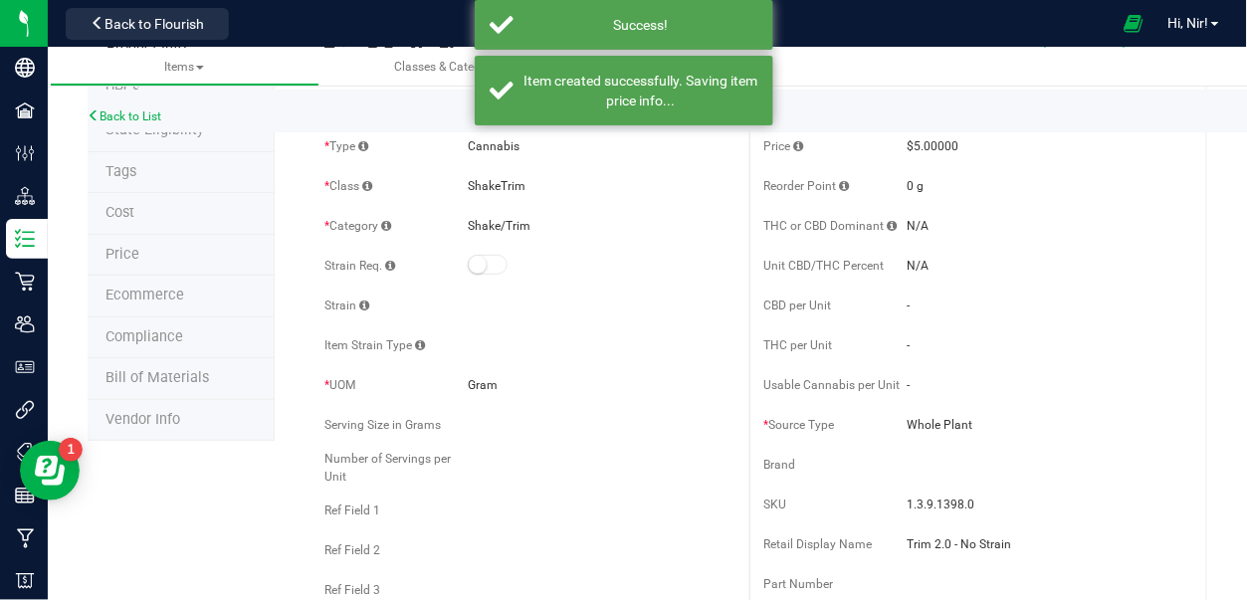
scroll to position [102, 0]
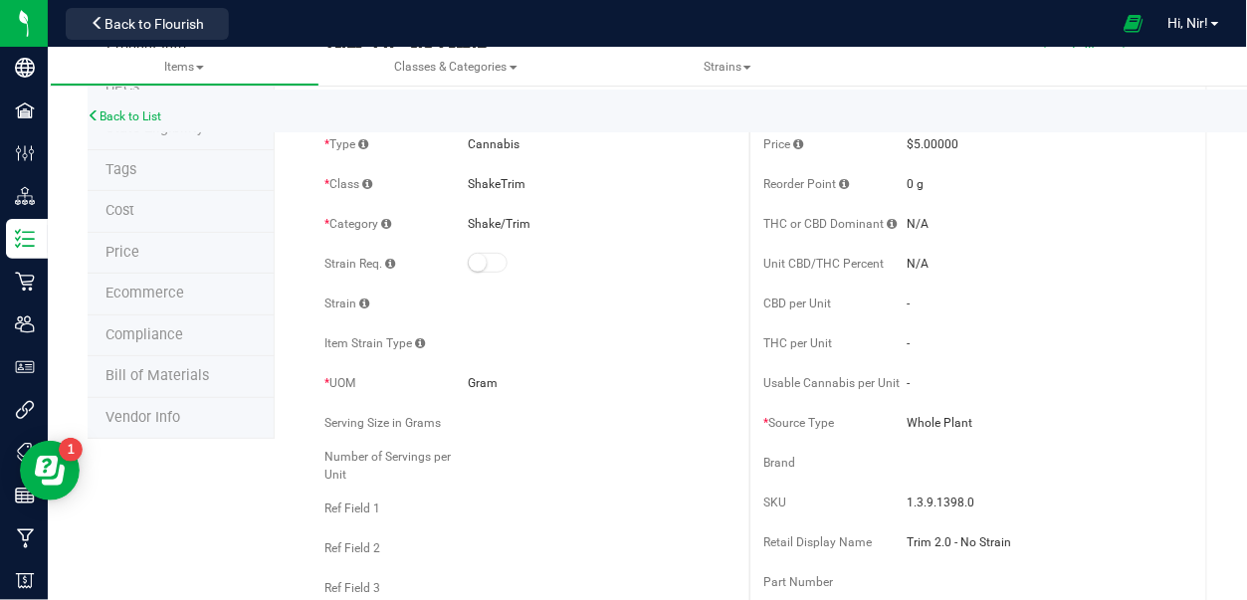
click at [995, 419] on span "Whole Plant" at bounding box center [1040, 423] width 266 height 18
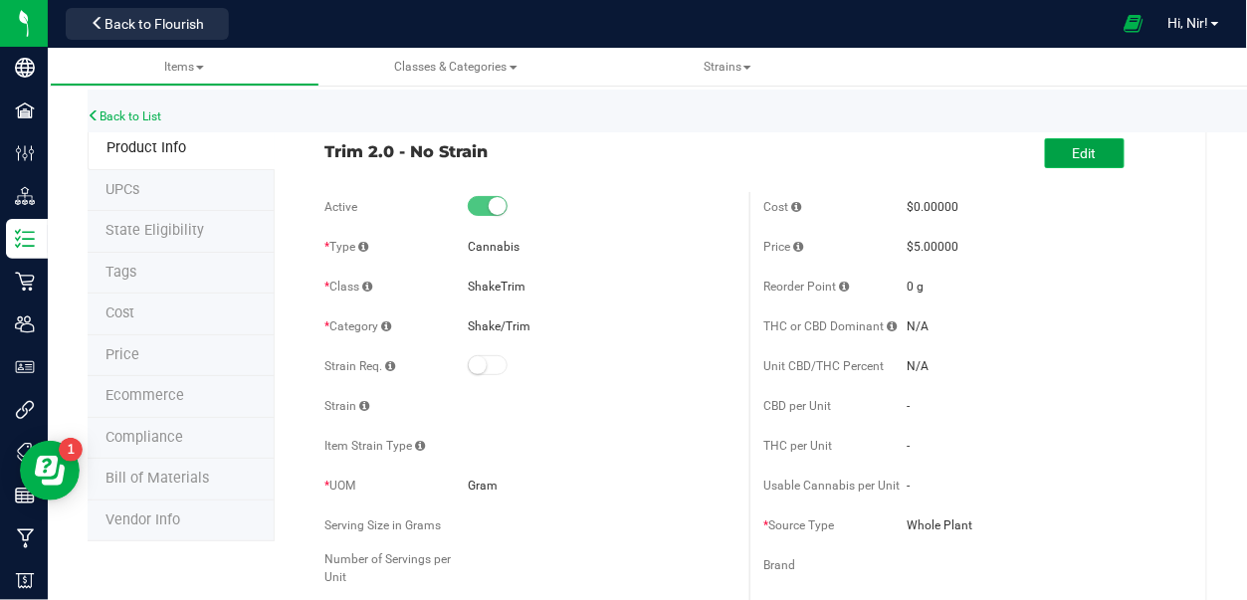
click at [1072, 149] on span "Edit" at bounding box center [1084, 153] width 24 height 16
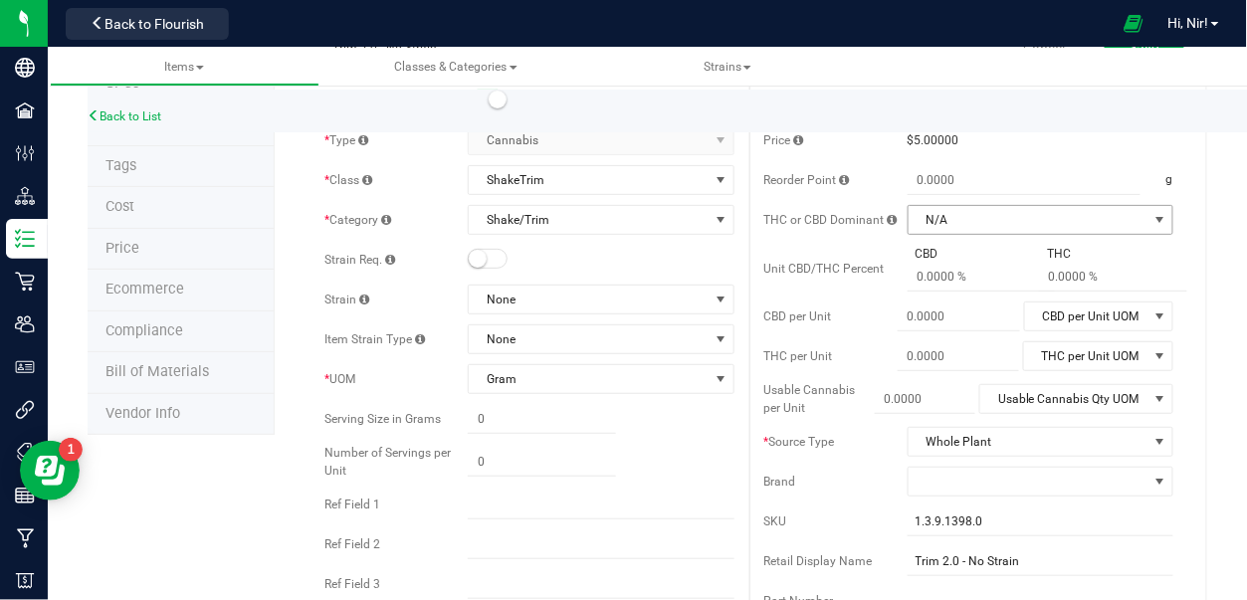
scroll to position [204, 0]
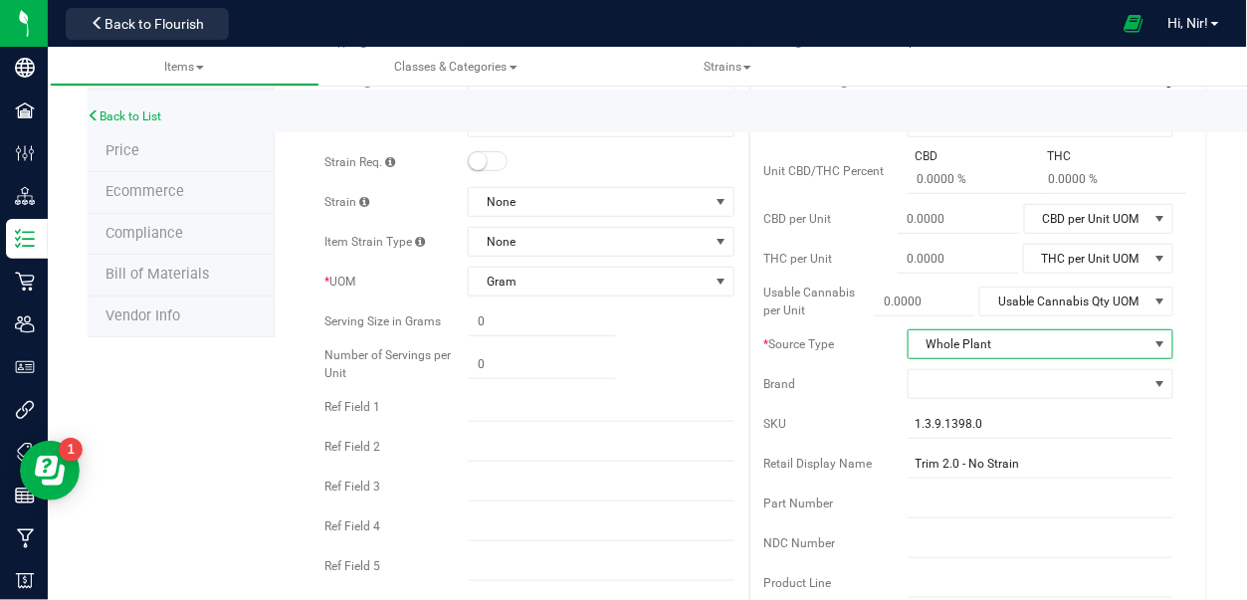
click at [995, 341] on span "Whole Plant" at bounding box center [1027, 344] width 239 height 28
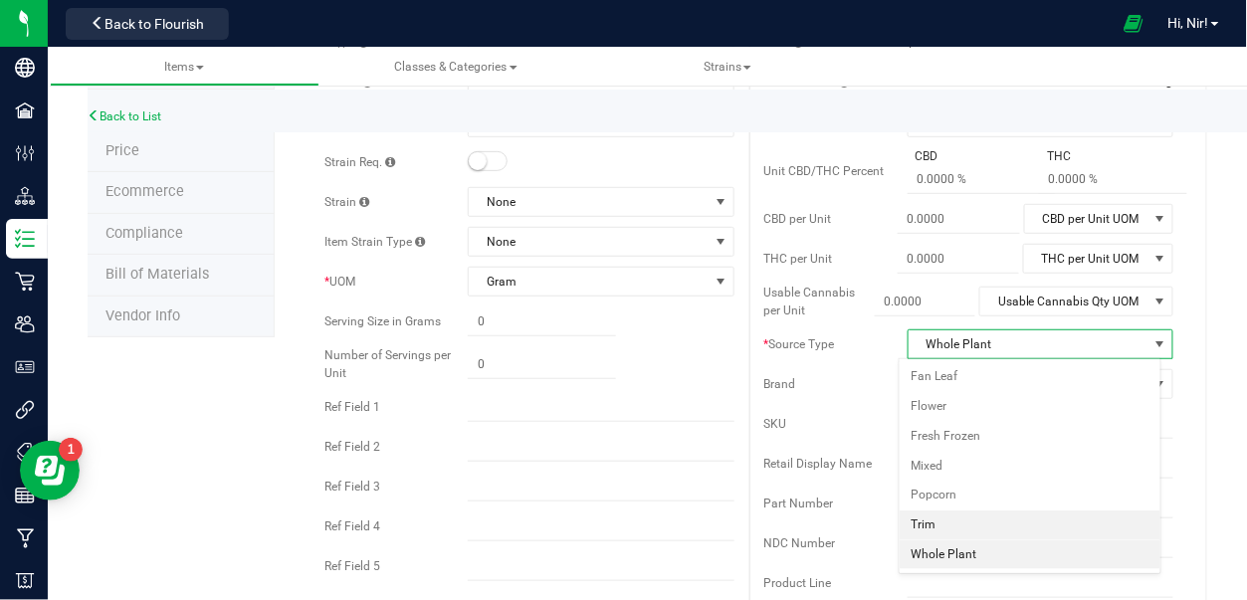
click at [932, 519] on li "Trim" at bounding box center [1029, 525] width 261 height 30
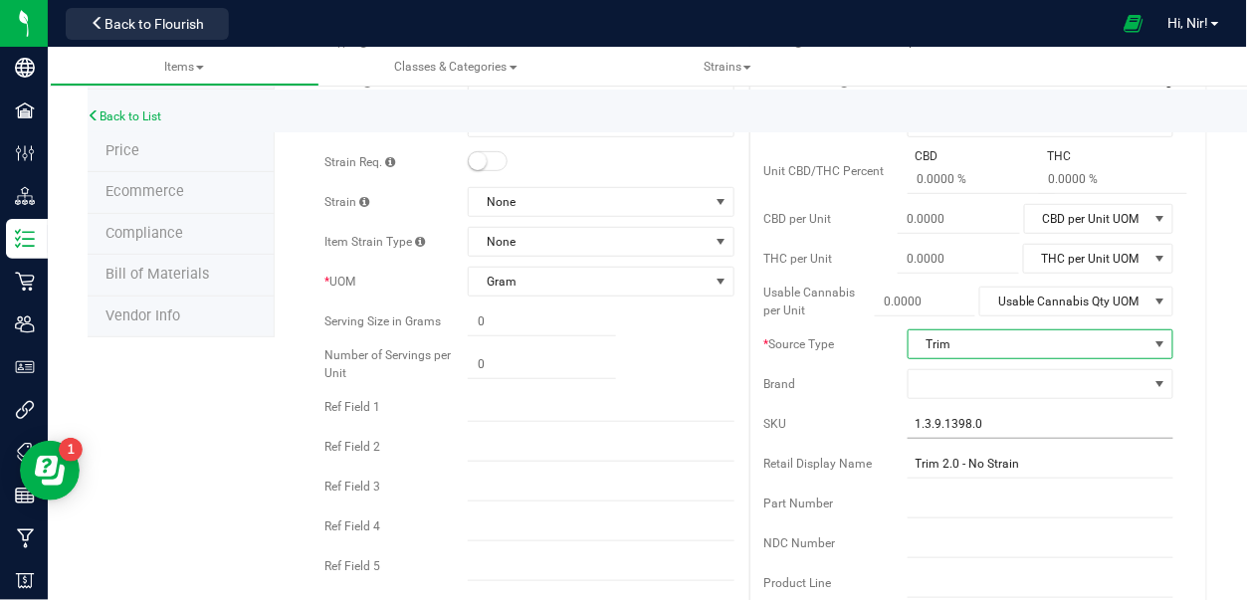
scroll to position [0, 0]
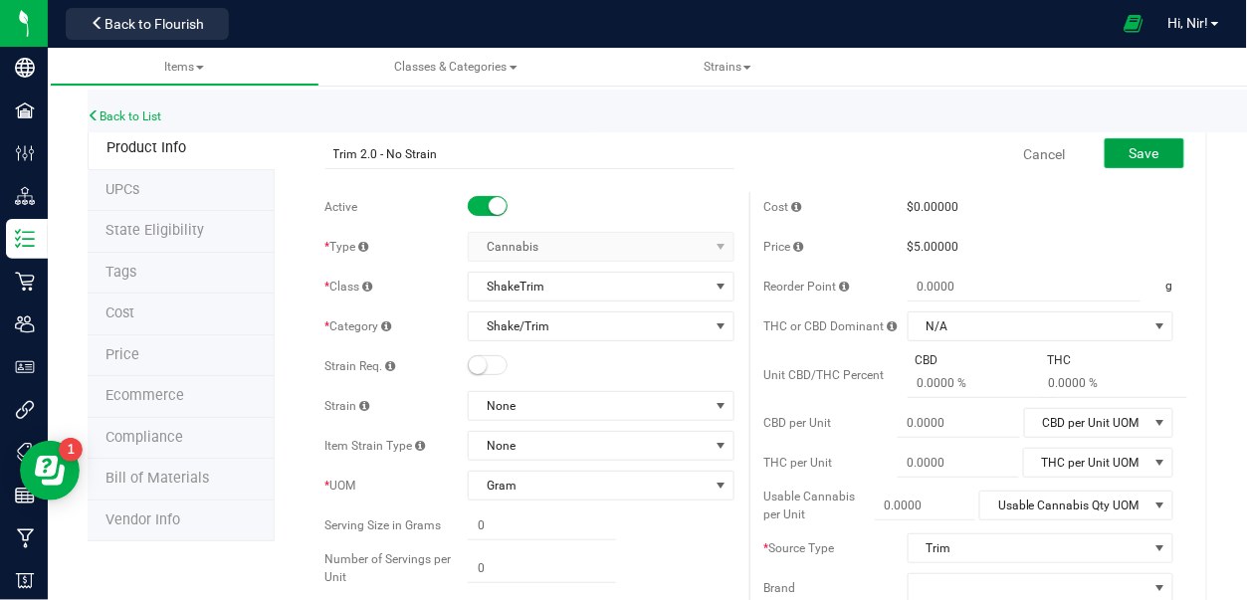
click at [1129, 156] on span "Save" at bounding box center [1144, 153] width 30 height 16
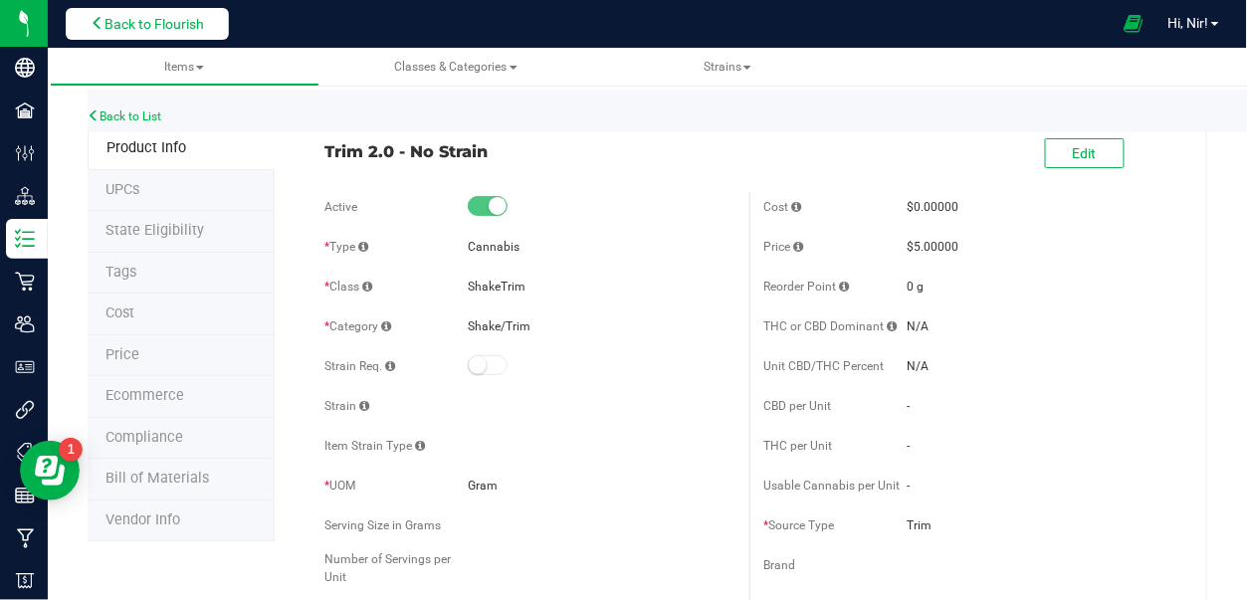
click at [180, 27] on span "Back to Flourish" at bounding box center [153, 24] width 99 height 16
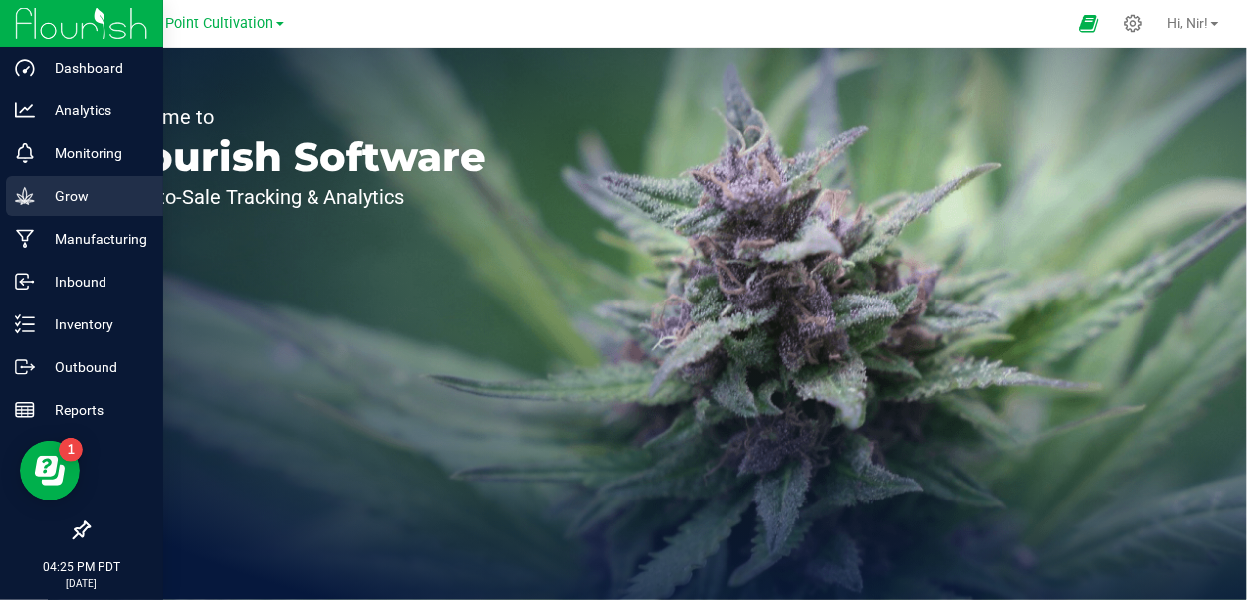
click at [27, 200] on icon at bounding box center [24, 195] width 19 height 17
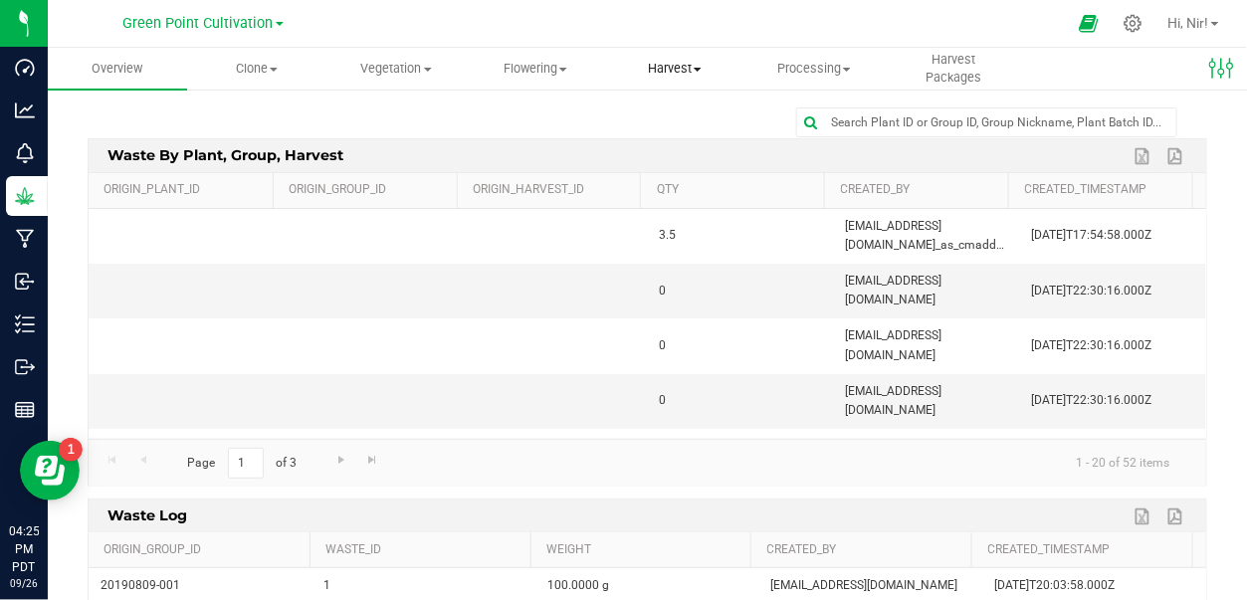
click at [670, 73] on span "Harvest" at bounding box center [674, 69] width 137 height 18
click at [671, 120] on span "Harvests" at bounding box center [660, 119] width 110 height 17
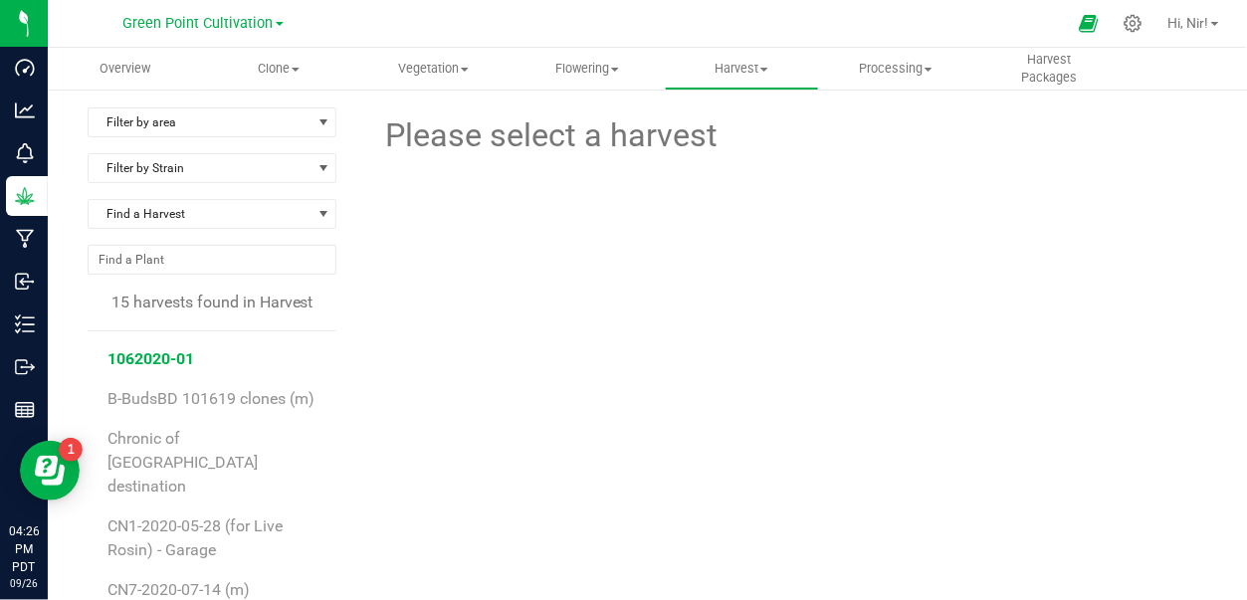
click at [146, 363] on span "1062020-01" at bounding box center [150, 358] width 87 height 19
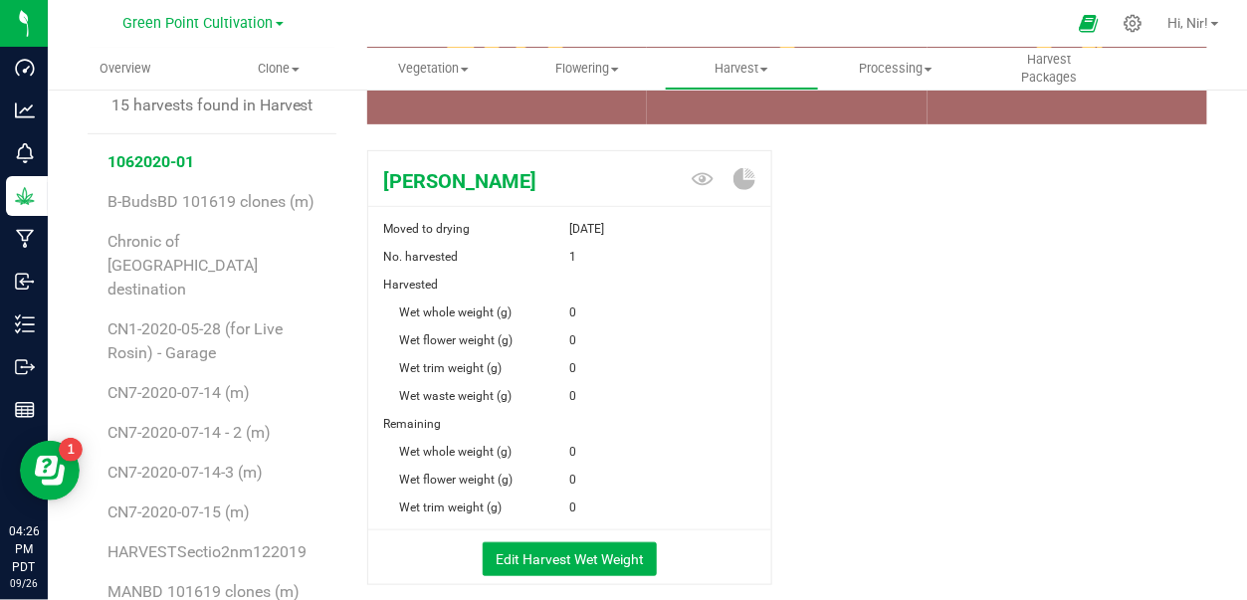
scroll to position [198, 0]
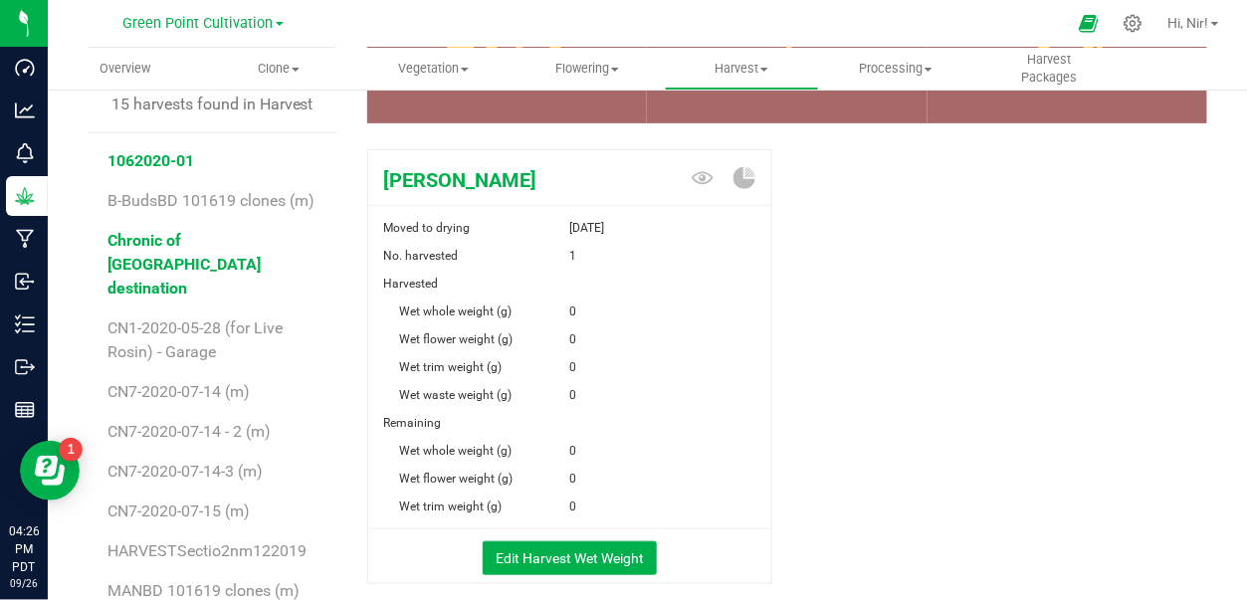
click at [175, 271] on span "Chronic of [GEOGRAPHIC_DATA] destination" at bounding box center [183, 264] width 153 height 67
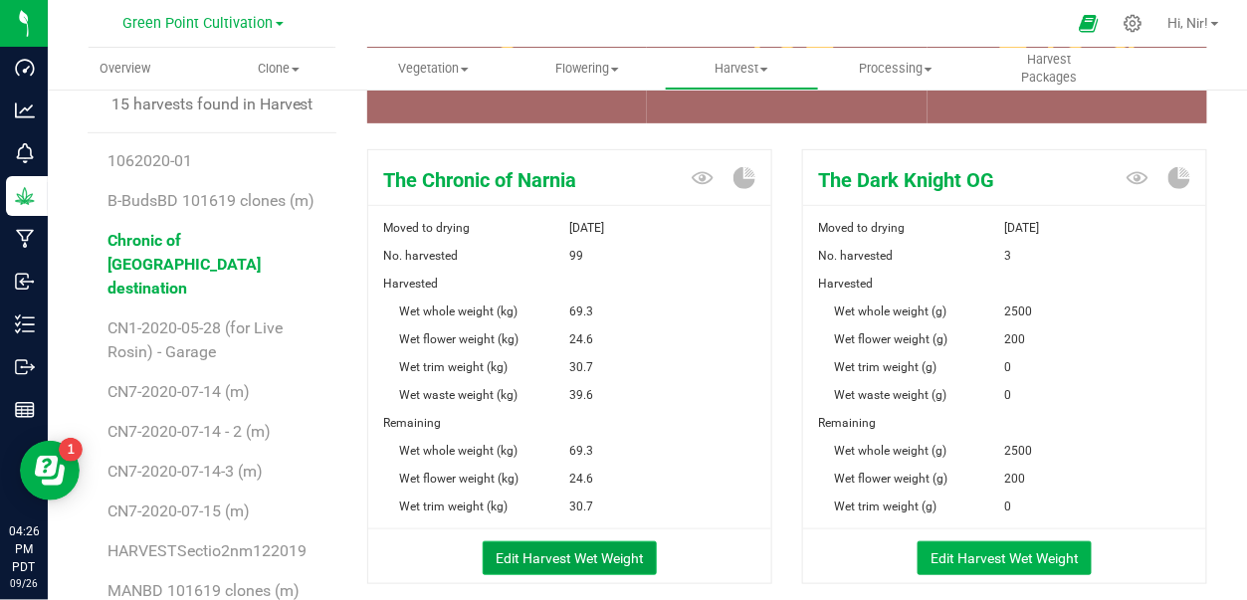
click at [593, 543] on button "Edit Harvest Wet Weight" at bounding box center [570, 558] width 174 height 34
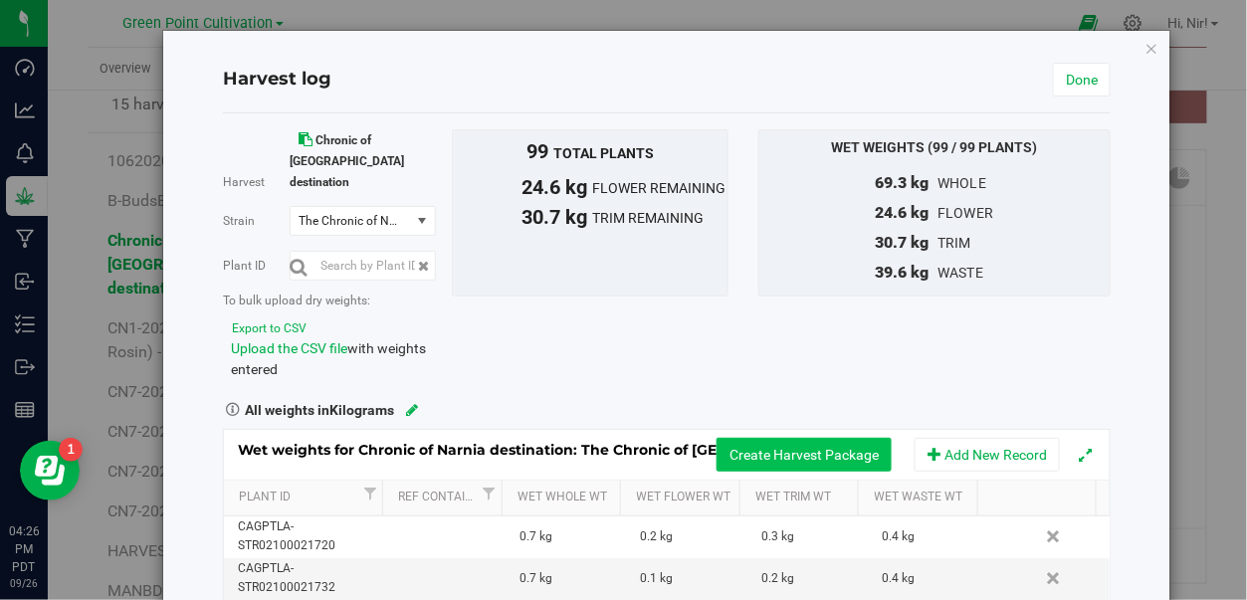
click at [831, 438] on button "Create Harvest Package" at bounding box center [803, 455] width 175 height 34
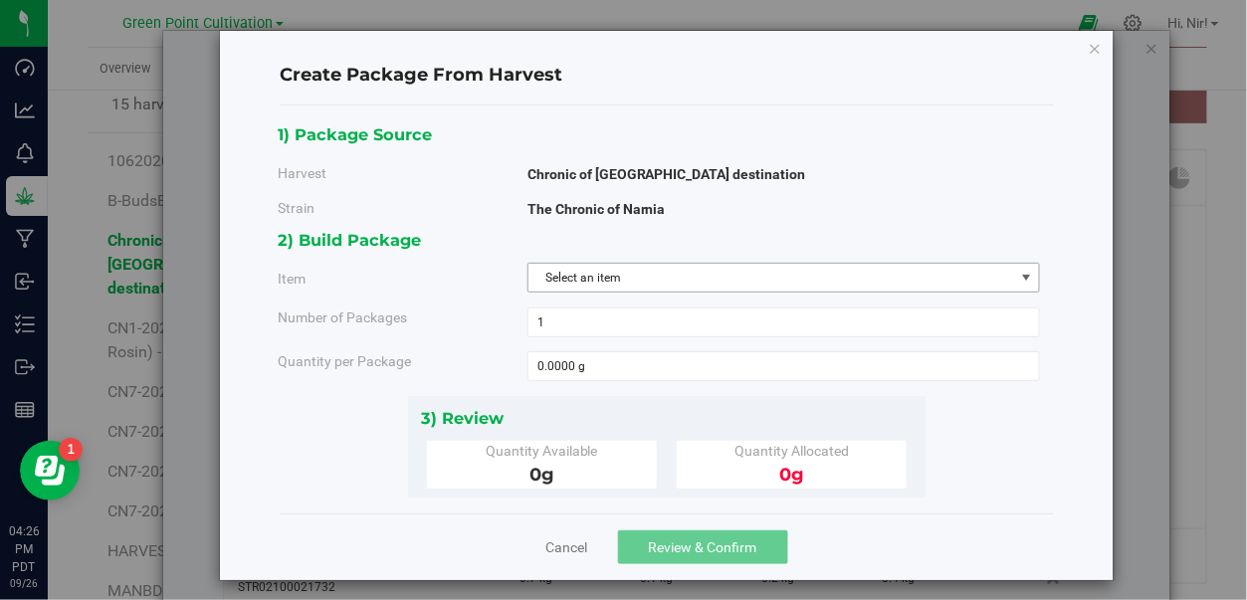
click at [639, 278] on span "Select an item" at bounding box center [771, 278] width 486 height 28
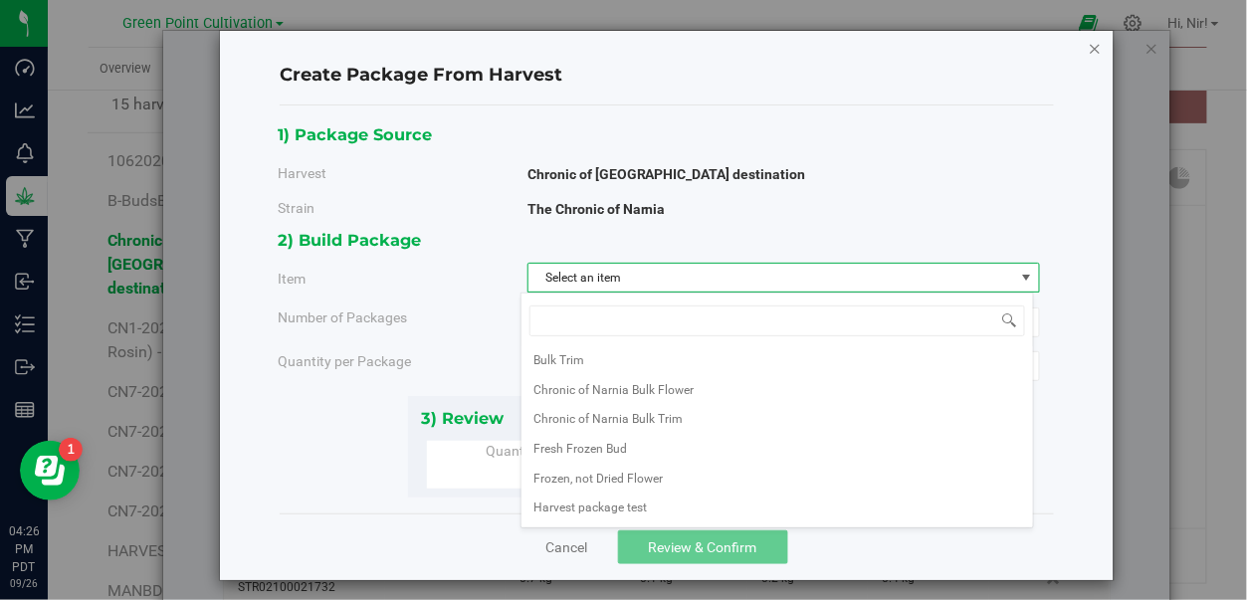
click at [1087, 46] on icon "button" at bounding box center [1094, 48] width 14 height 24
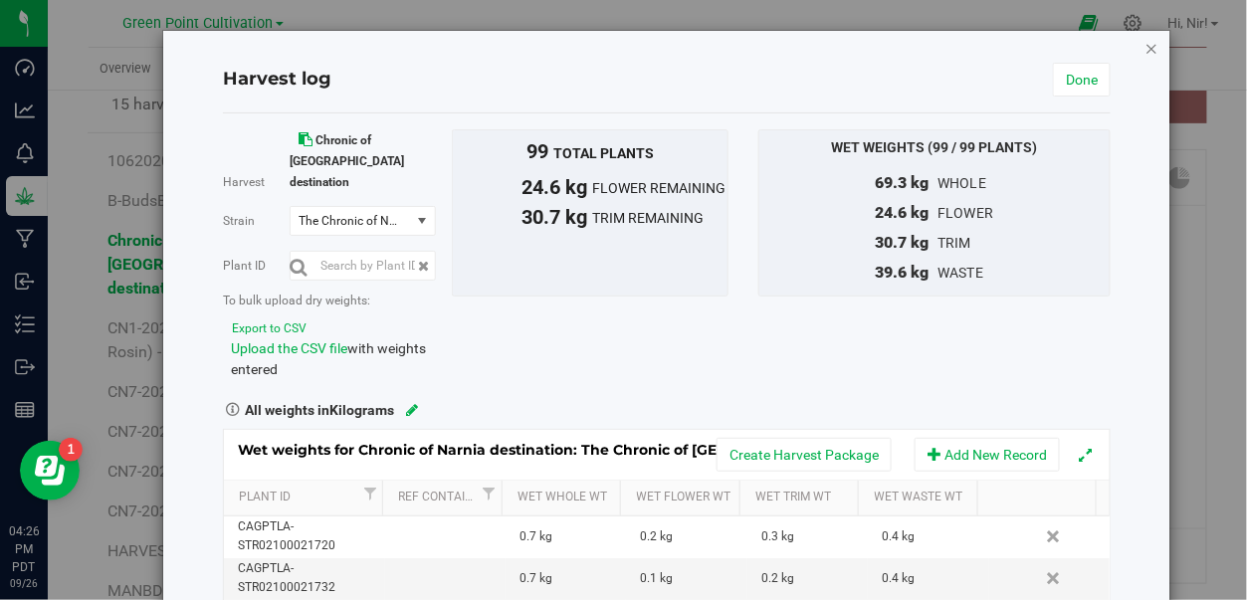
click at [1145, 41] on icon "button" at bounding box center [1152, 48] width 14 height 24
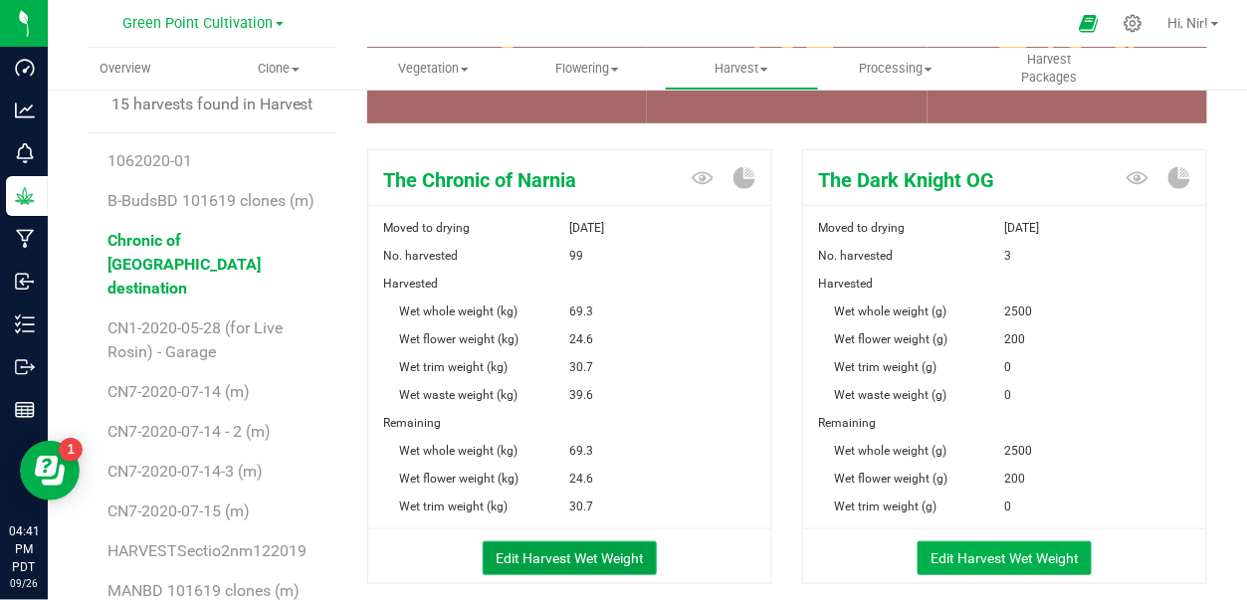
click at [601, 559] on button "Edit Harvest Wet Weight" at bounding box center [570, 558] width 174 height 34
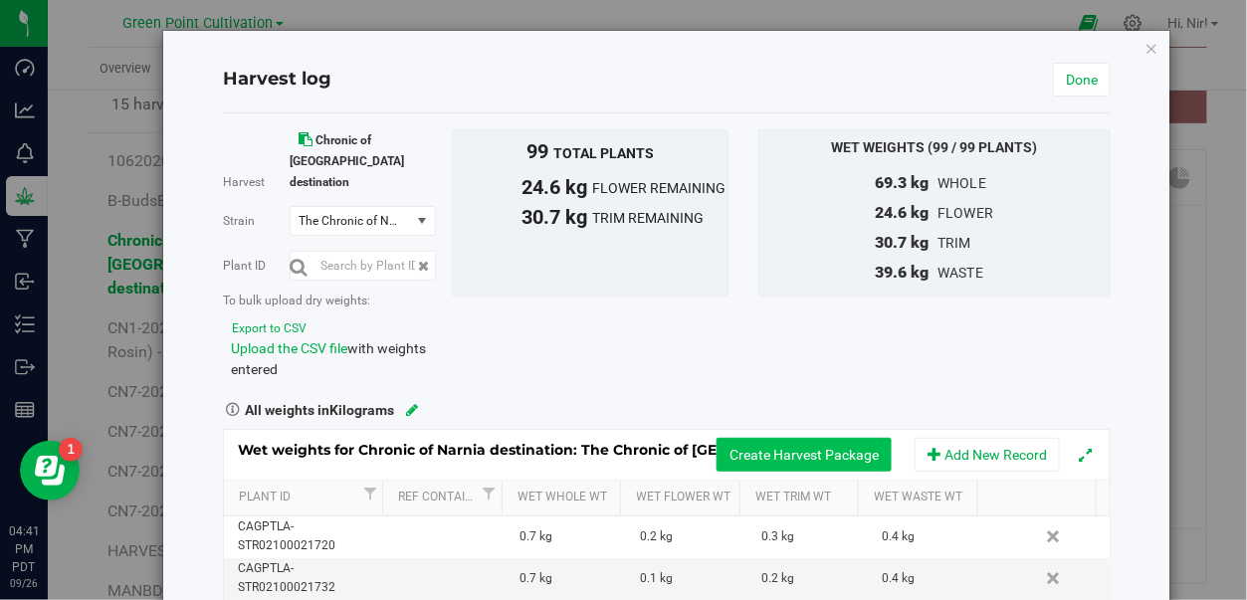
click at [791, 442] on button "Create Harvest Package" at bounding box center [803, 455] width 175 height 34
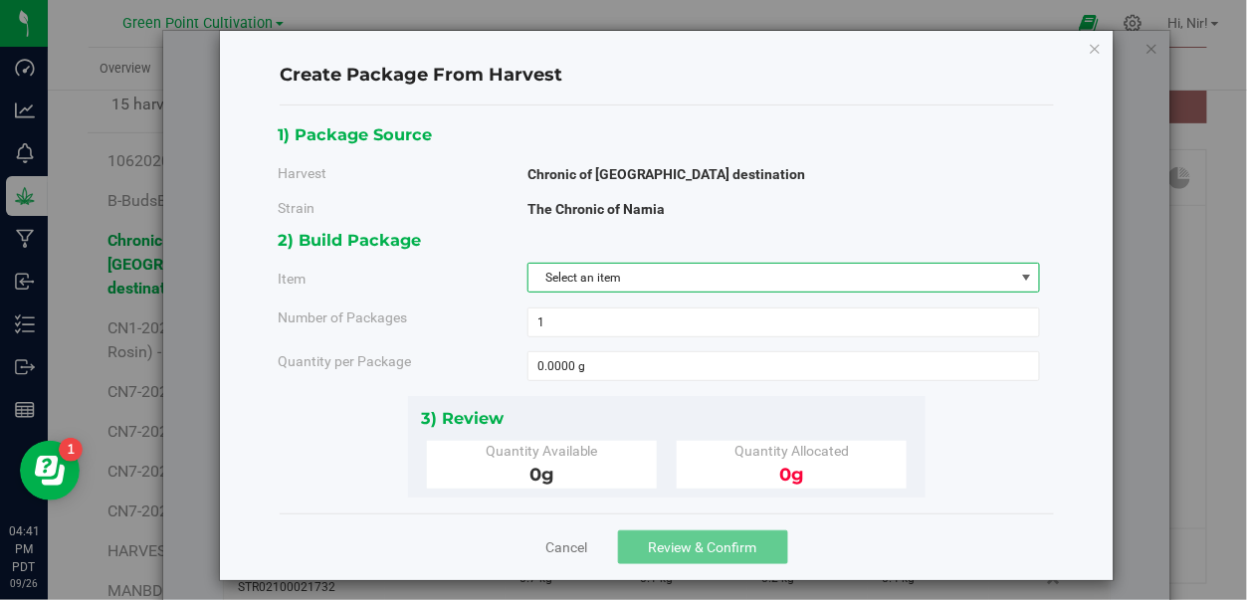
click at [824, 287] on span "Select an item" at bounding box center [771, 278] width 486 height 28
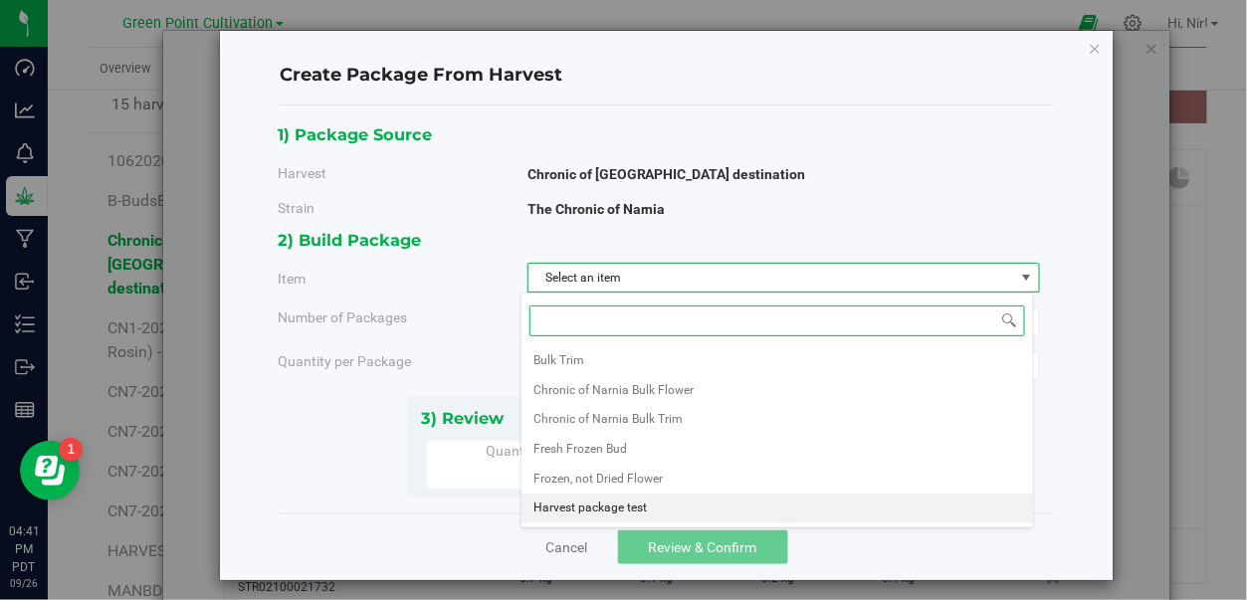
click at [642, 505] on span "Harvest package test" at bounding box center [589, 508] width 113 height 26
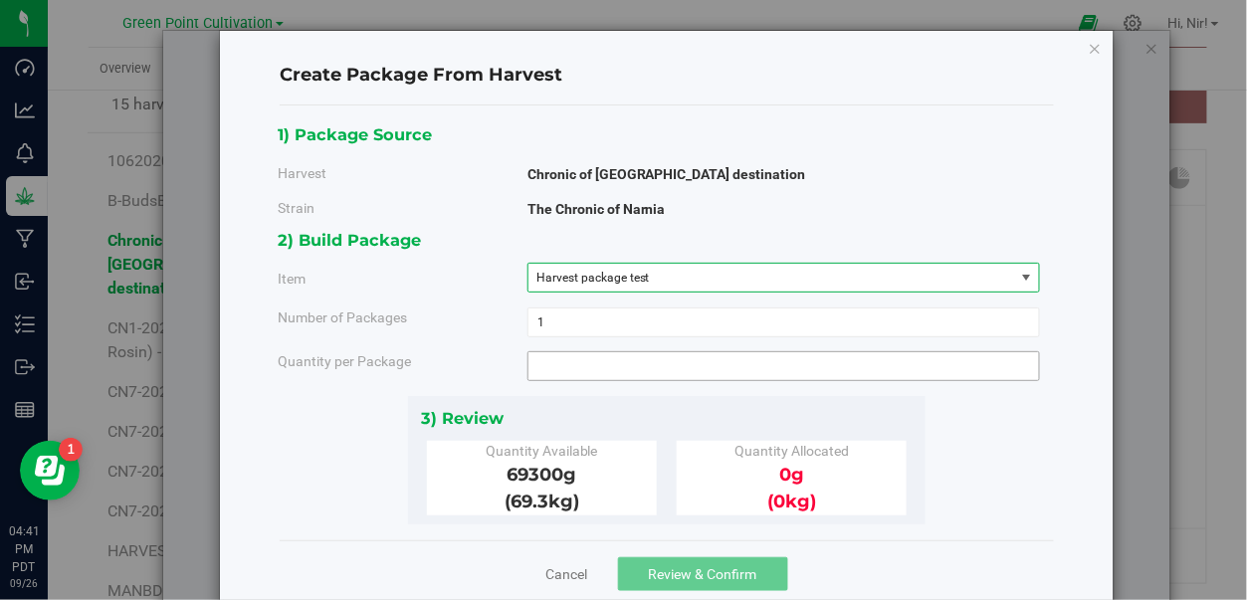
click at [597, 376] on span at bounding box center [783, 366] width 513 height 30
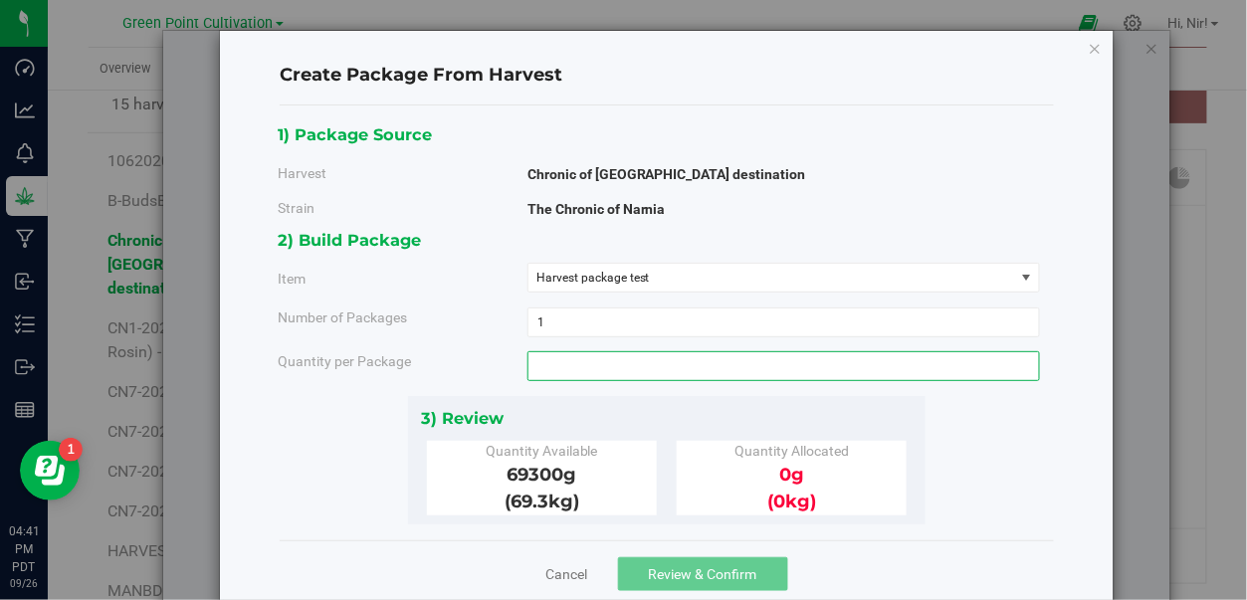
type input "1"
type input "1.0000 g"
click at [587, 414] on div "3) Review" at bounding box center [666, 418] width 491 height 27
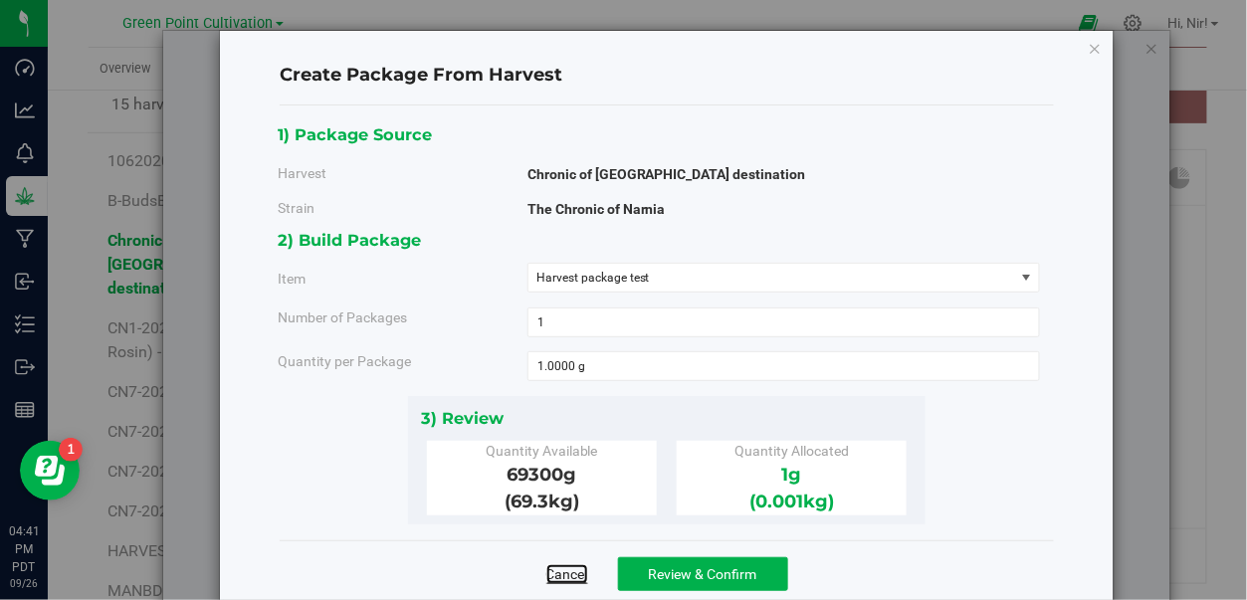
click at [555, 578] on link "Cancel" at bounding box center [567, 574] width 42 height 20
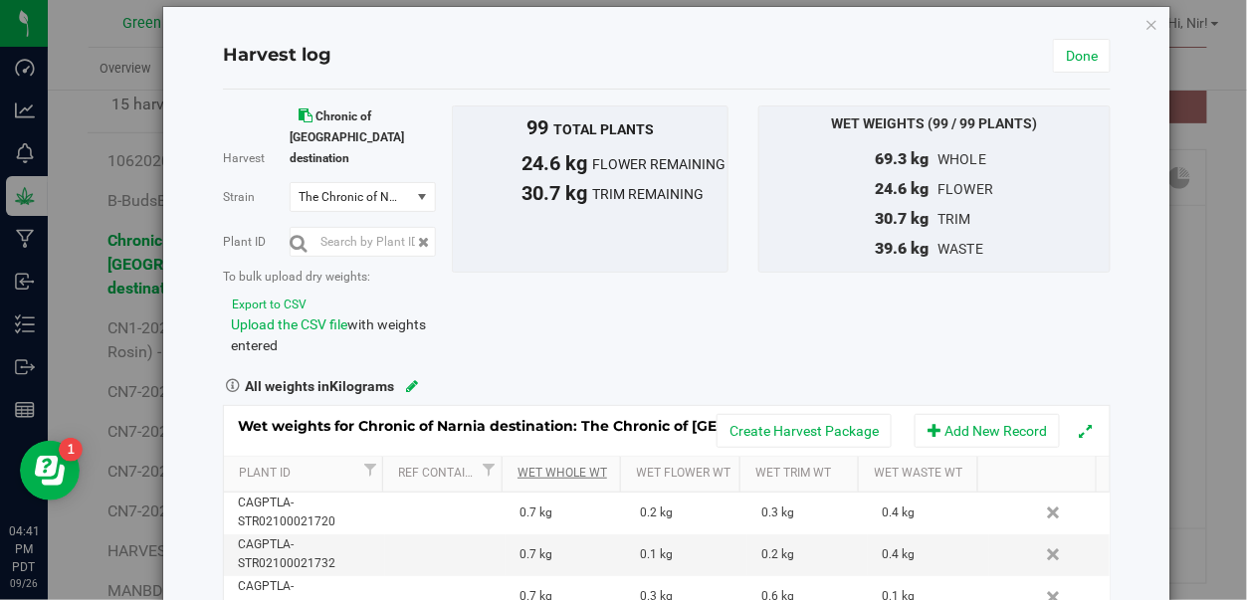
scroll to position [23, 0]
click at [1145, 30] on icon "button" at bounding box center [1152, 25] width 14 height 24
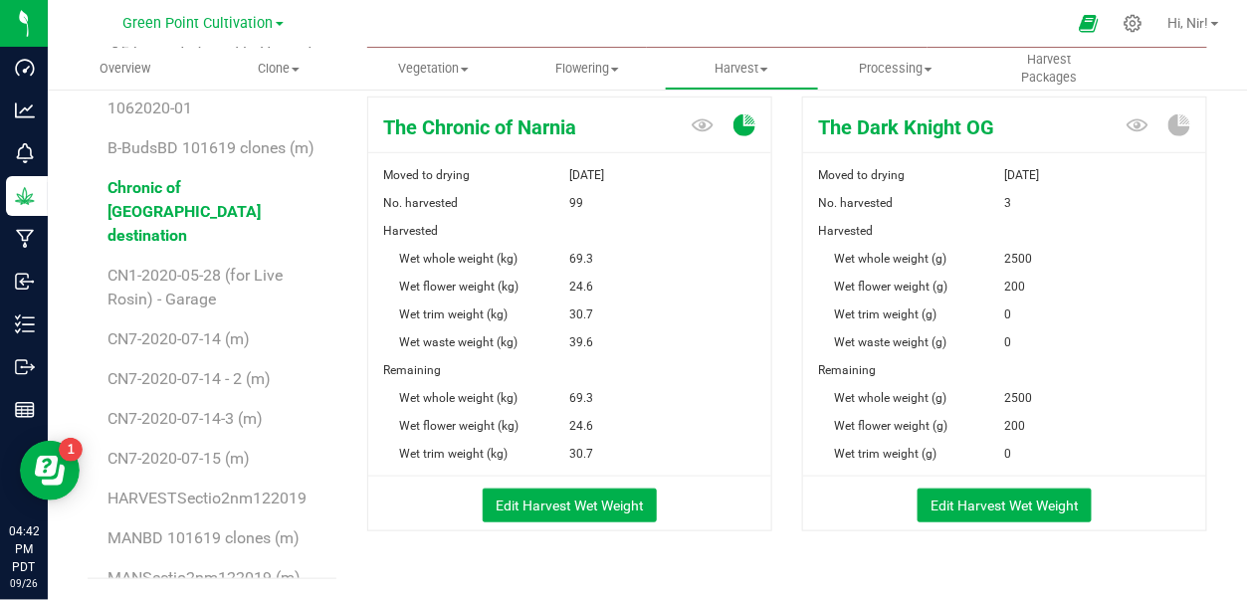
scroll to position [262, 0]
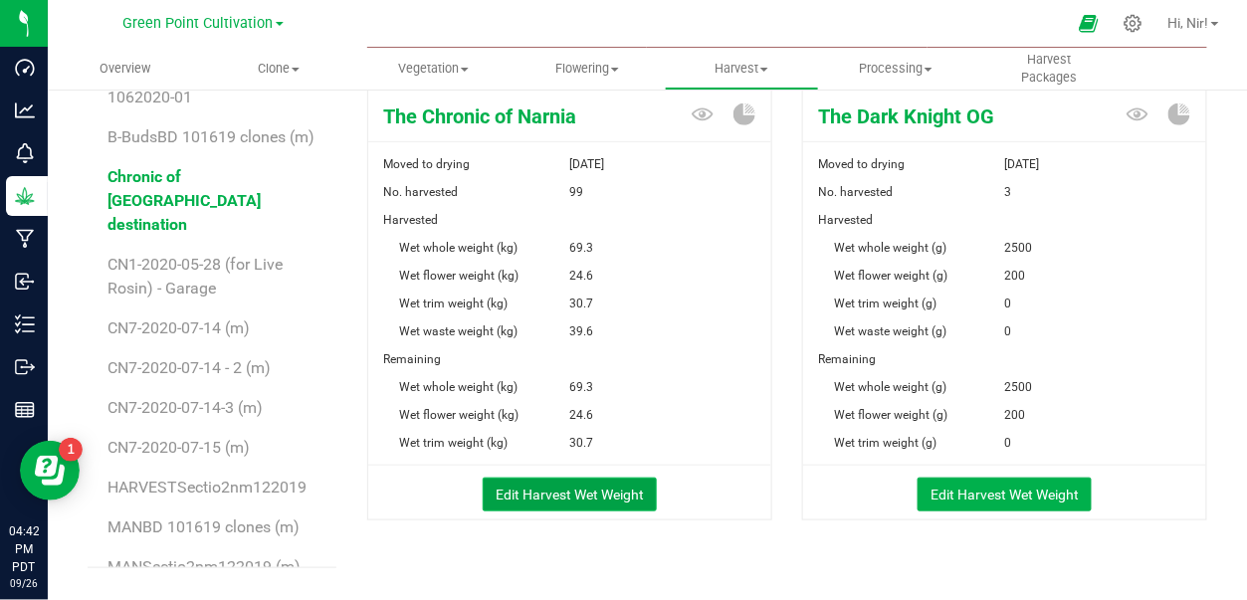
click at [617, 486] on button "Edit Harvest Wet Weight" at bounding box center [570, 495] width 174 height 34
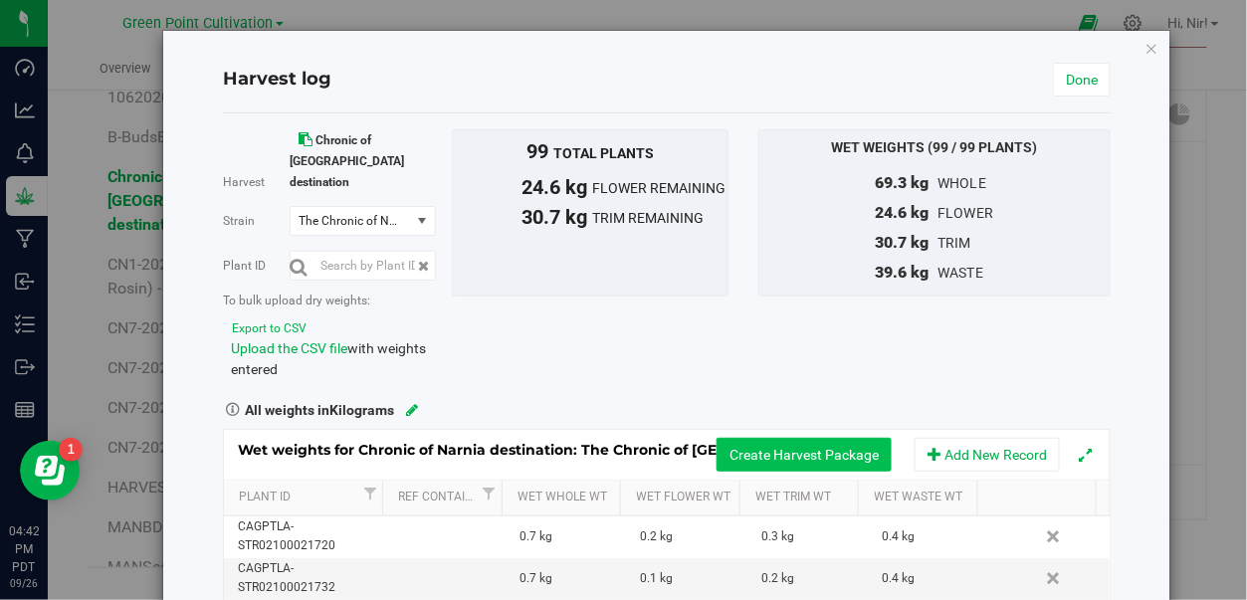
click at [810, 444] on button "Create Harvest Package" at bounding box center [803, 455] width 175 height 34
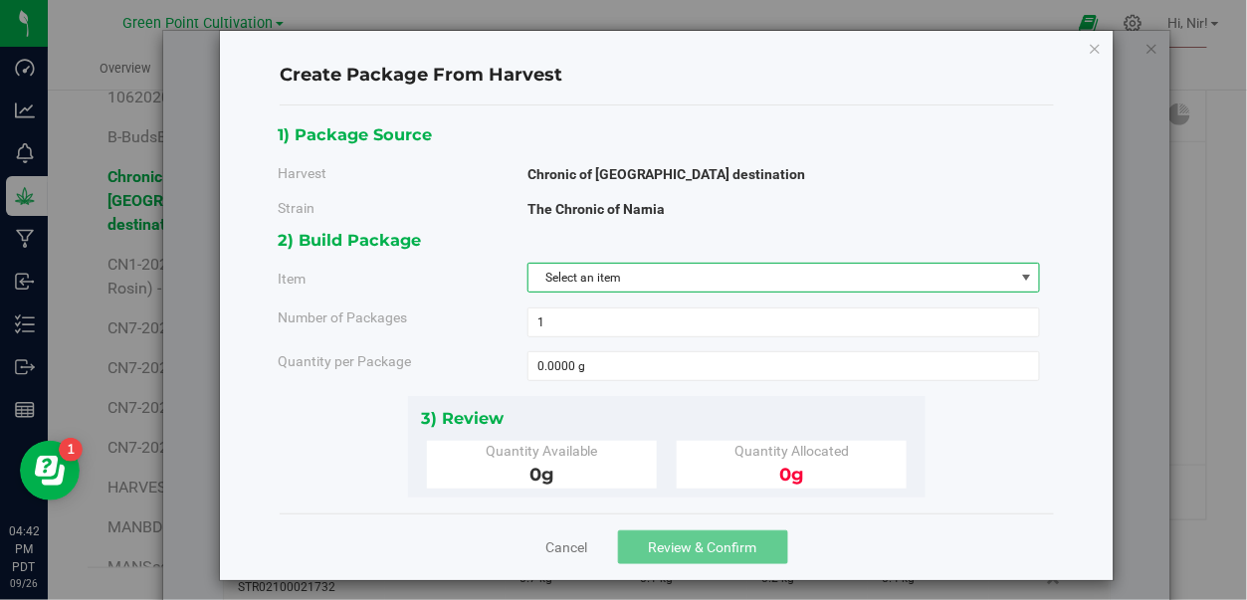
click at [681, 269] on span "Select an item" at bounding box center [771, 278] width 486 height 28
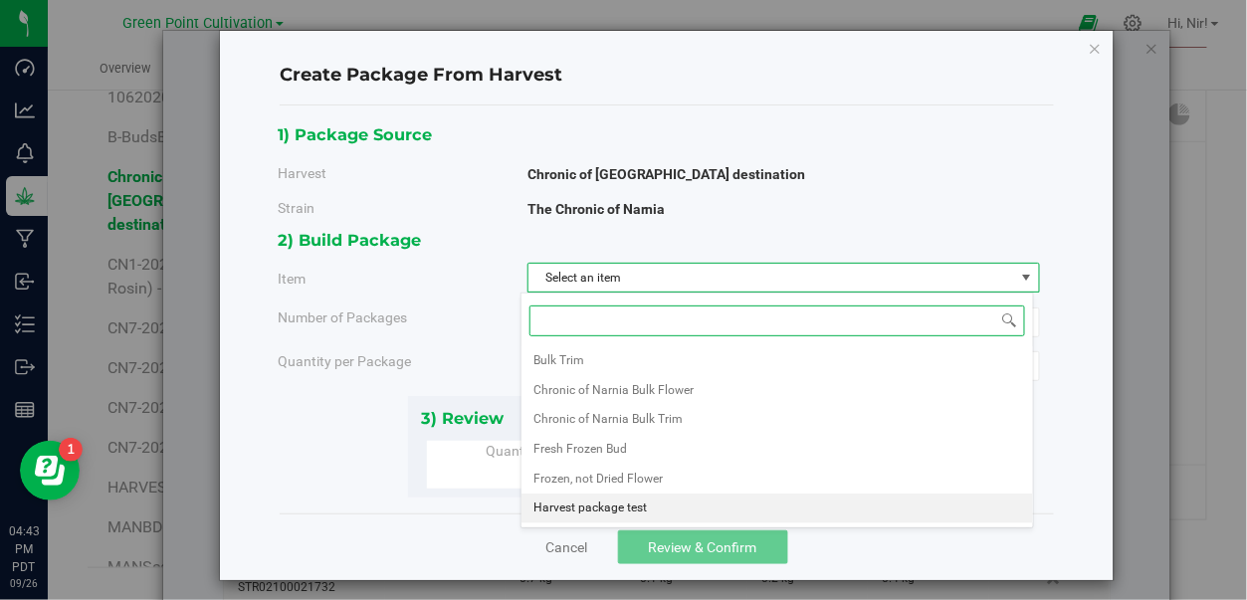
click at [629, 503] on span "Harvest package test" at bounding box center [589, 508] width 113 height 26
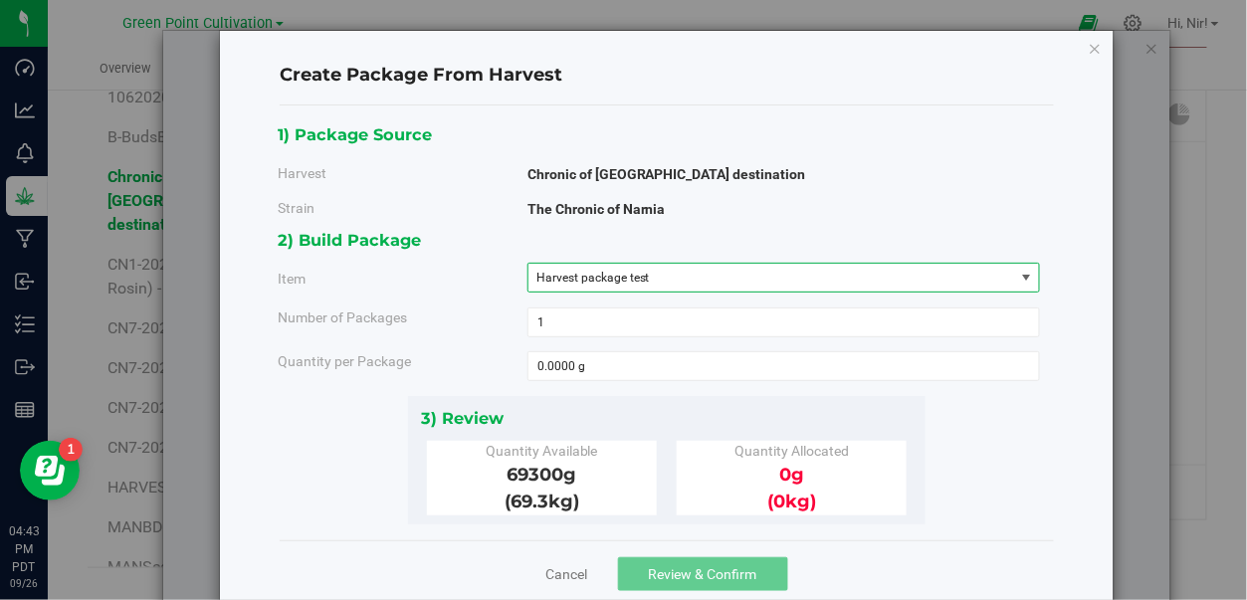
scroll to position [35, 0]
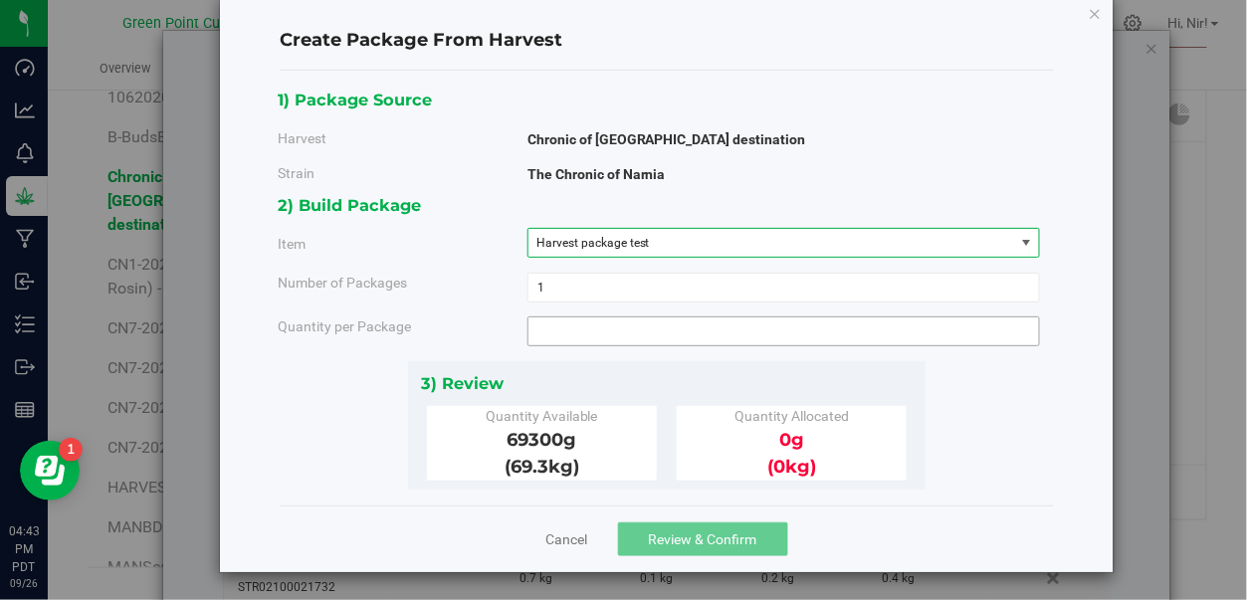
click at [607, 339] on span at bounding box center [783, 331] width 513 height 30
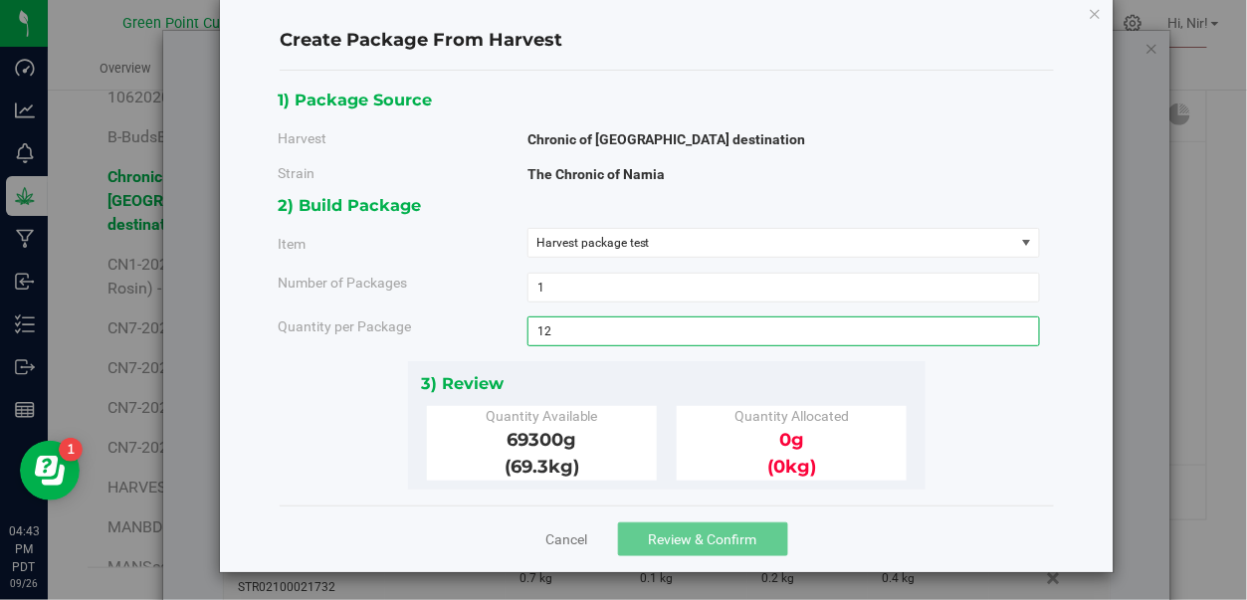
type input "123"
type input "123.0000 g"
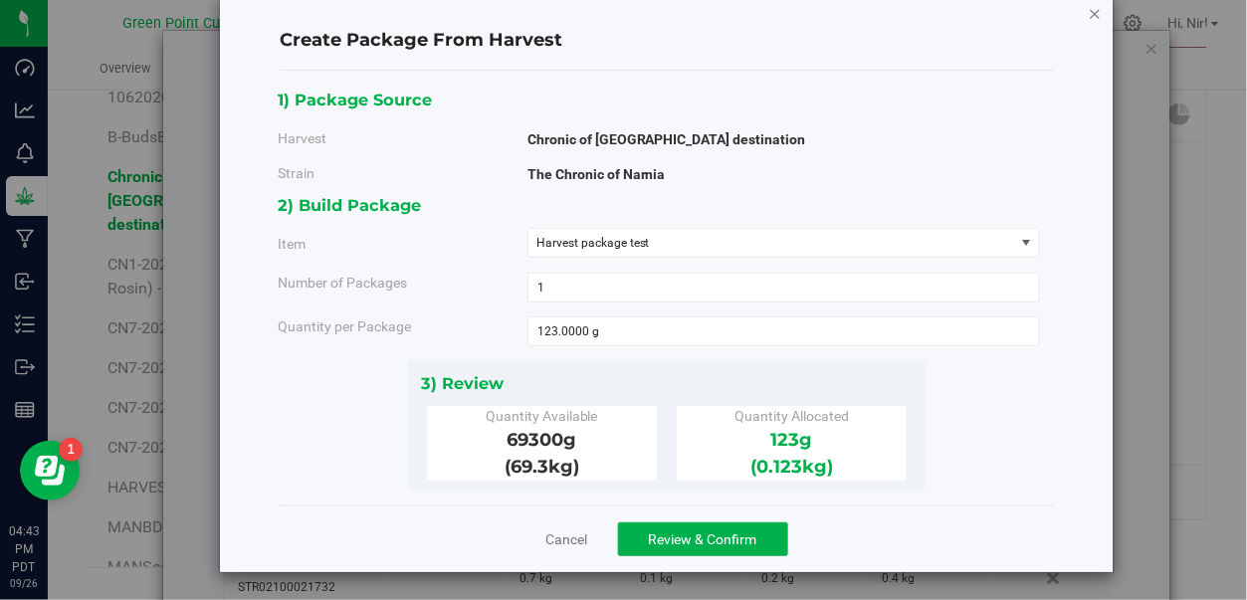
click at [1088, 16] on icon "button" at bounding box center [1094, 13] width 14 height 24
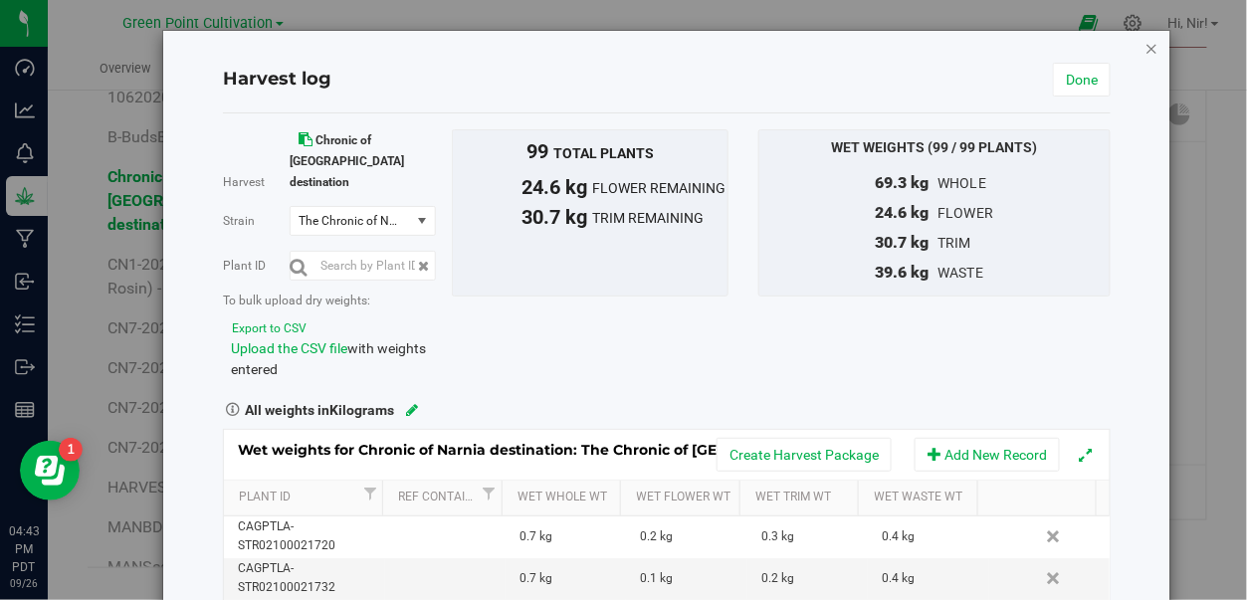
click at [1145, 48] on icon "button" at bounding box center [1152, 48] width 14 height 24
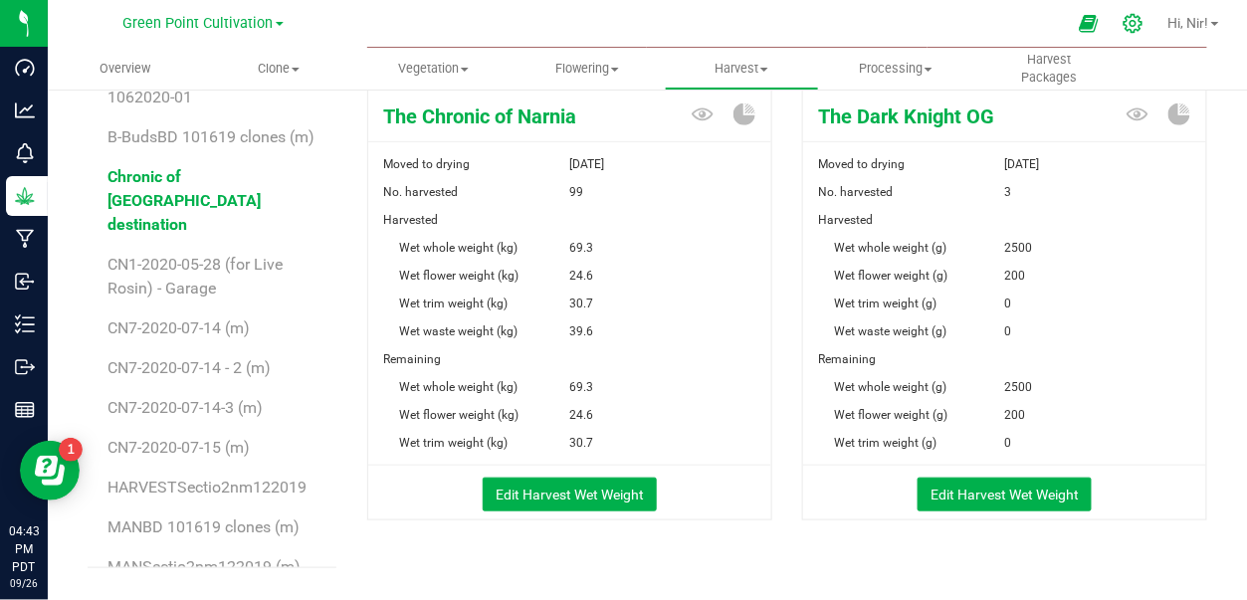
click at [1134, 22] on icon at bounding box center [1132, 23] width 21 height 21
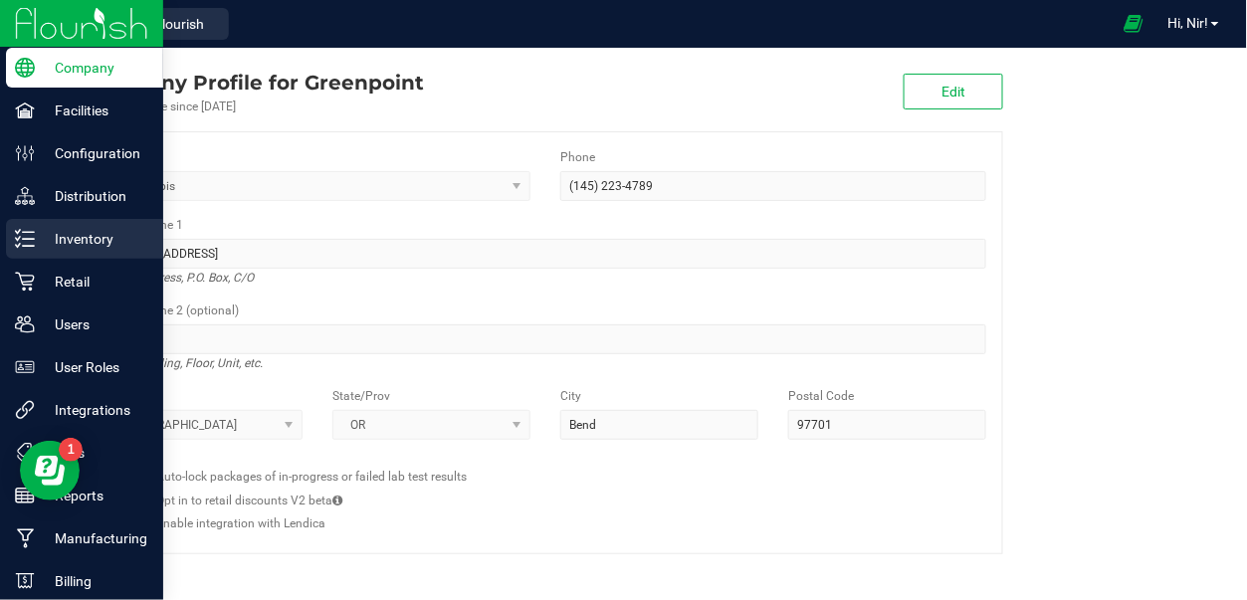
click at [25, 231] on icon at bounding box center [25, 239] width 20 height 20
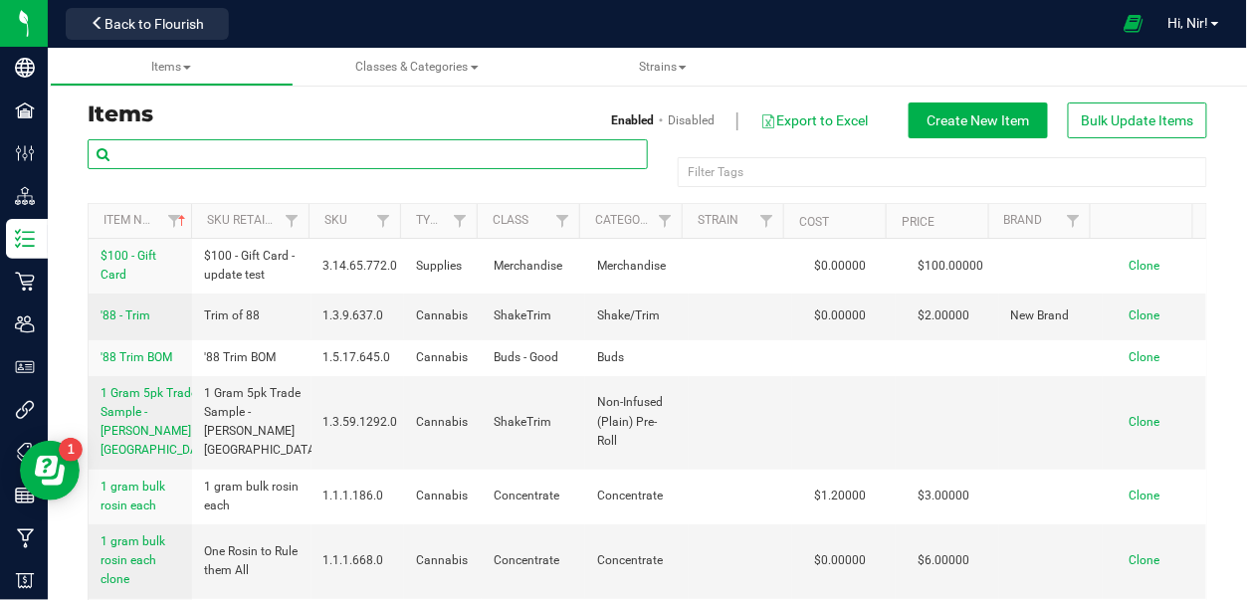
click at [225, 162] on input "text" at bounding box center [368, 154] width 560 height 30
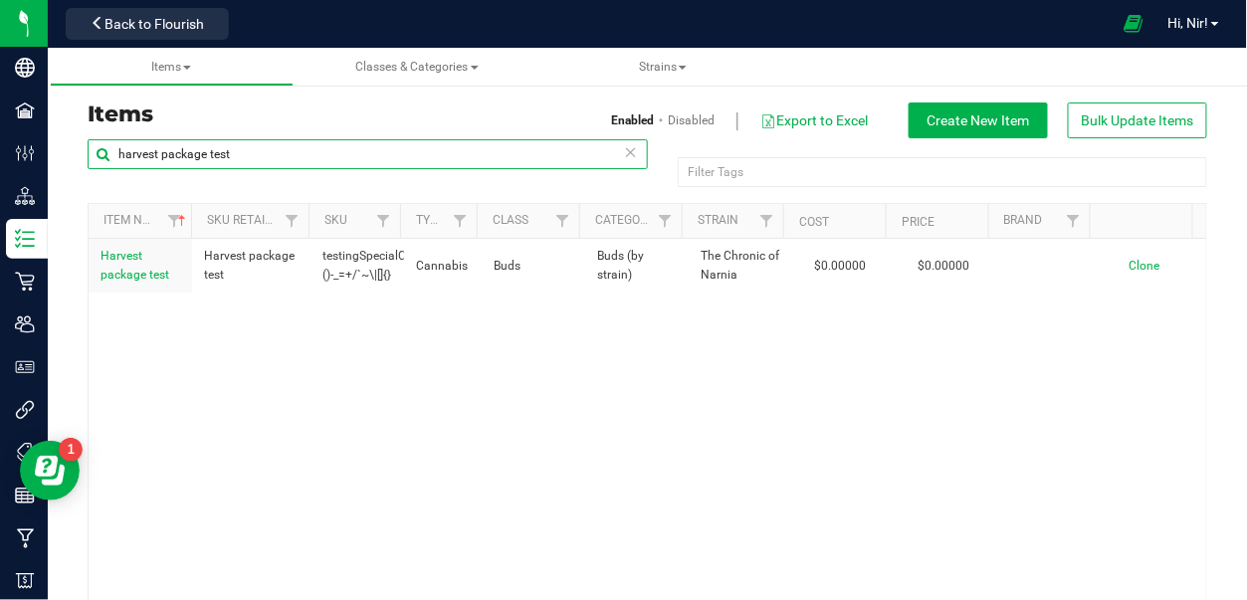
type input "harvest package test"
